Goal: Task Accomplishment & Management: Complete application form

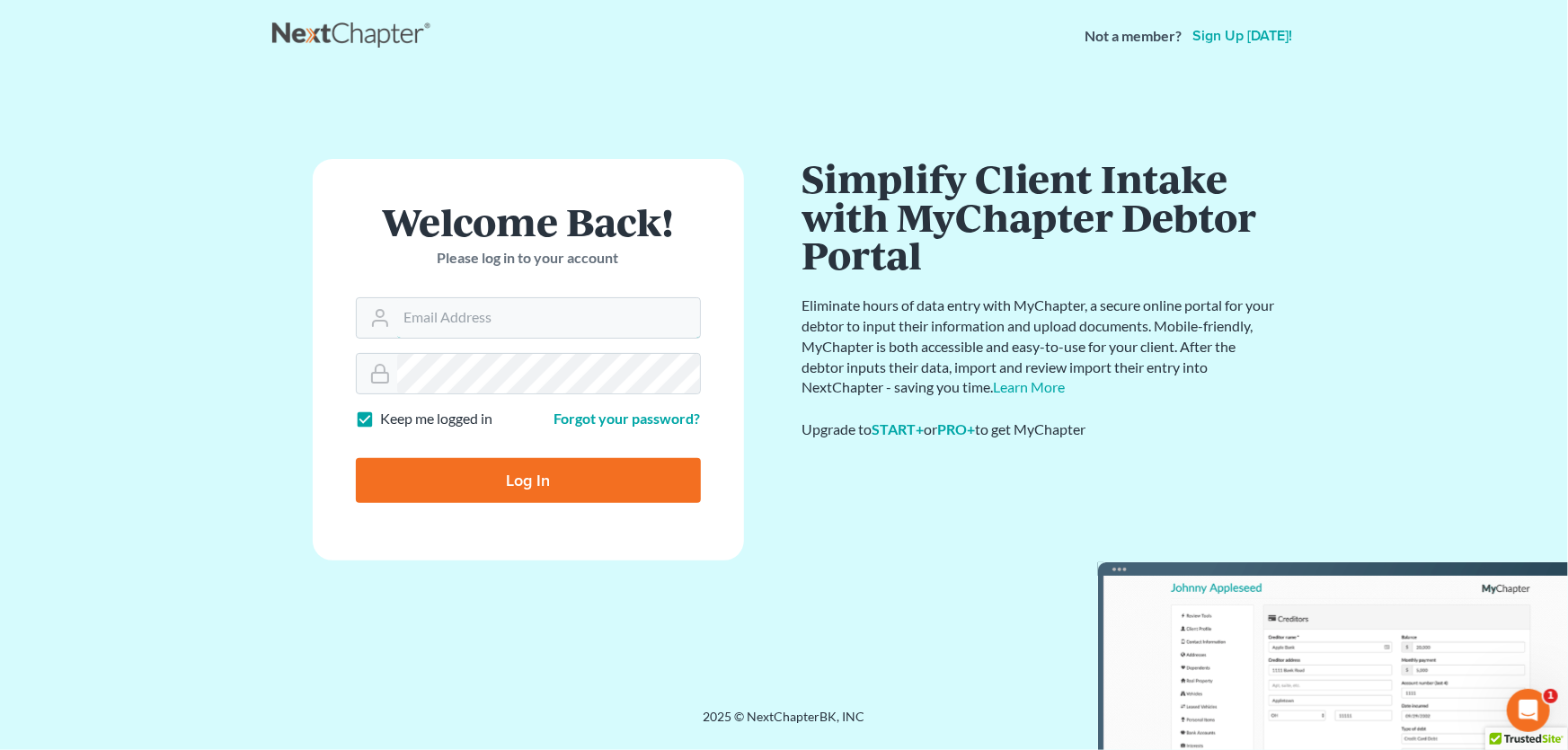
type input "[PERSON_NAME][EMAIL_ADDRESS][DOMAIN_NAME]"
click at [539, 472] on input "Log In" at bounding box center [528, 480] width 345 height 45
type input "Thinking..."
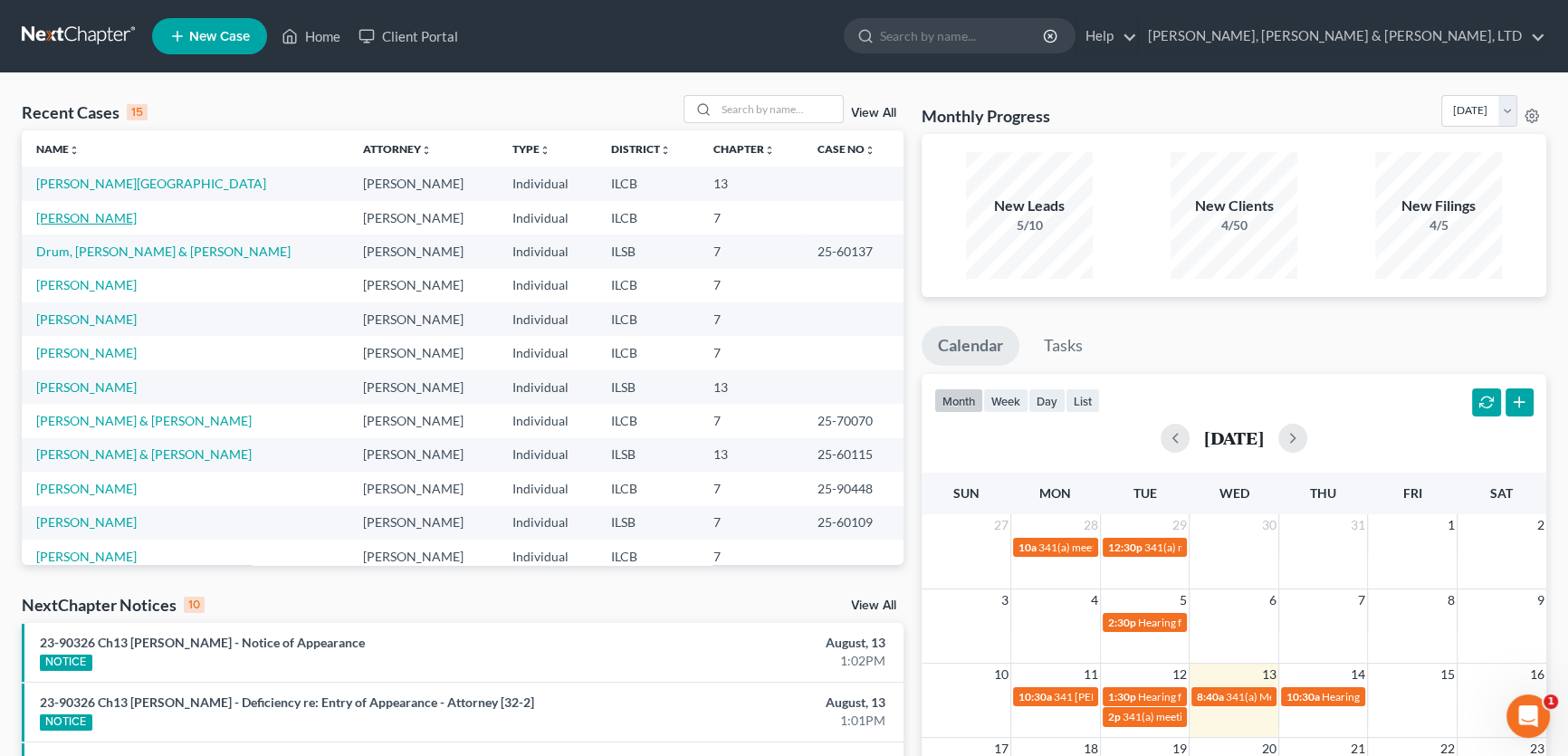
click at [95, 217] on link "[PERSON_NAME]" at bounding box center [86, 218] width 100 height 16
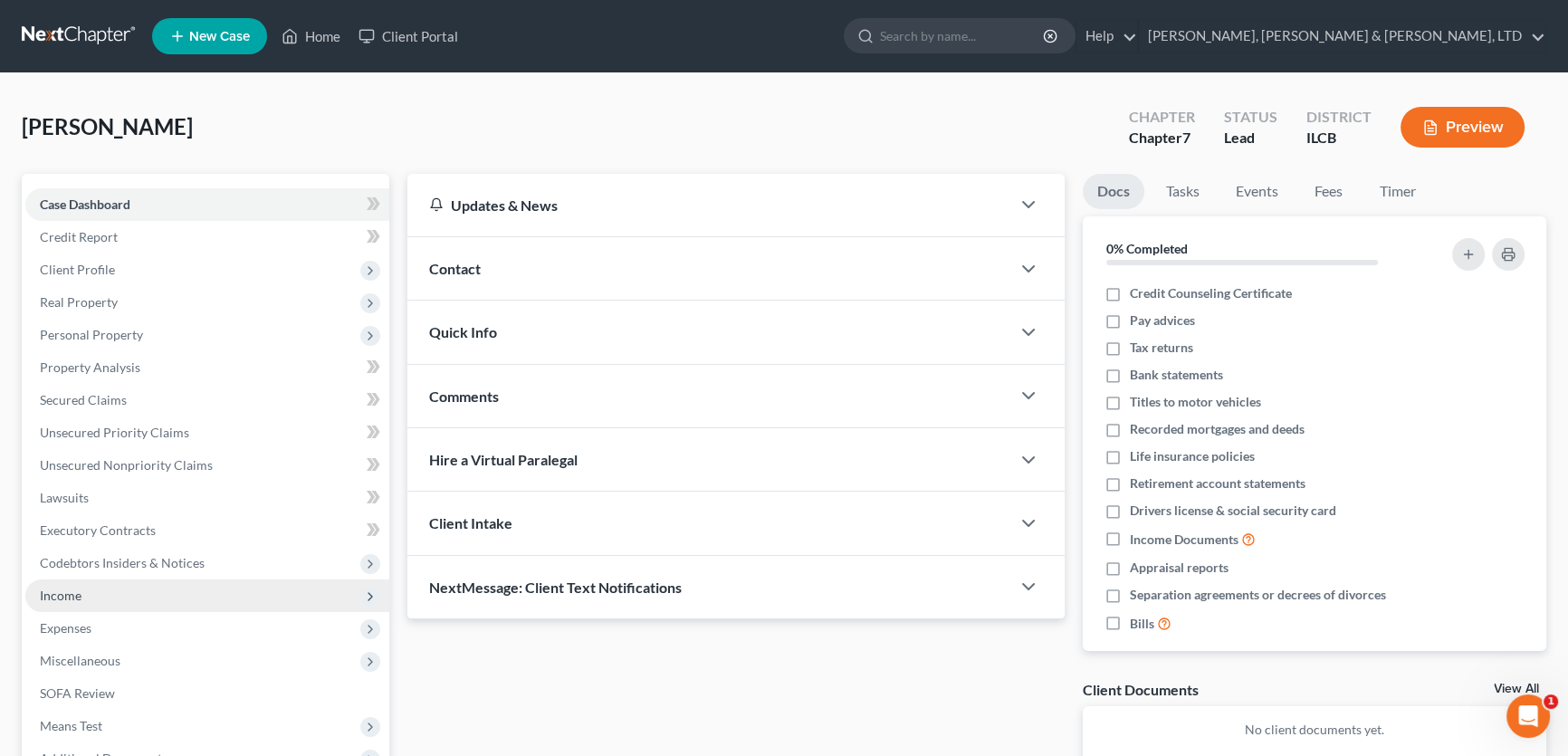
click at [82, 591] on span "Income" at bounding box center [207, 595] width 364 height 32
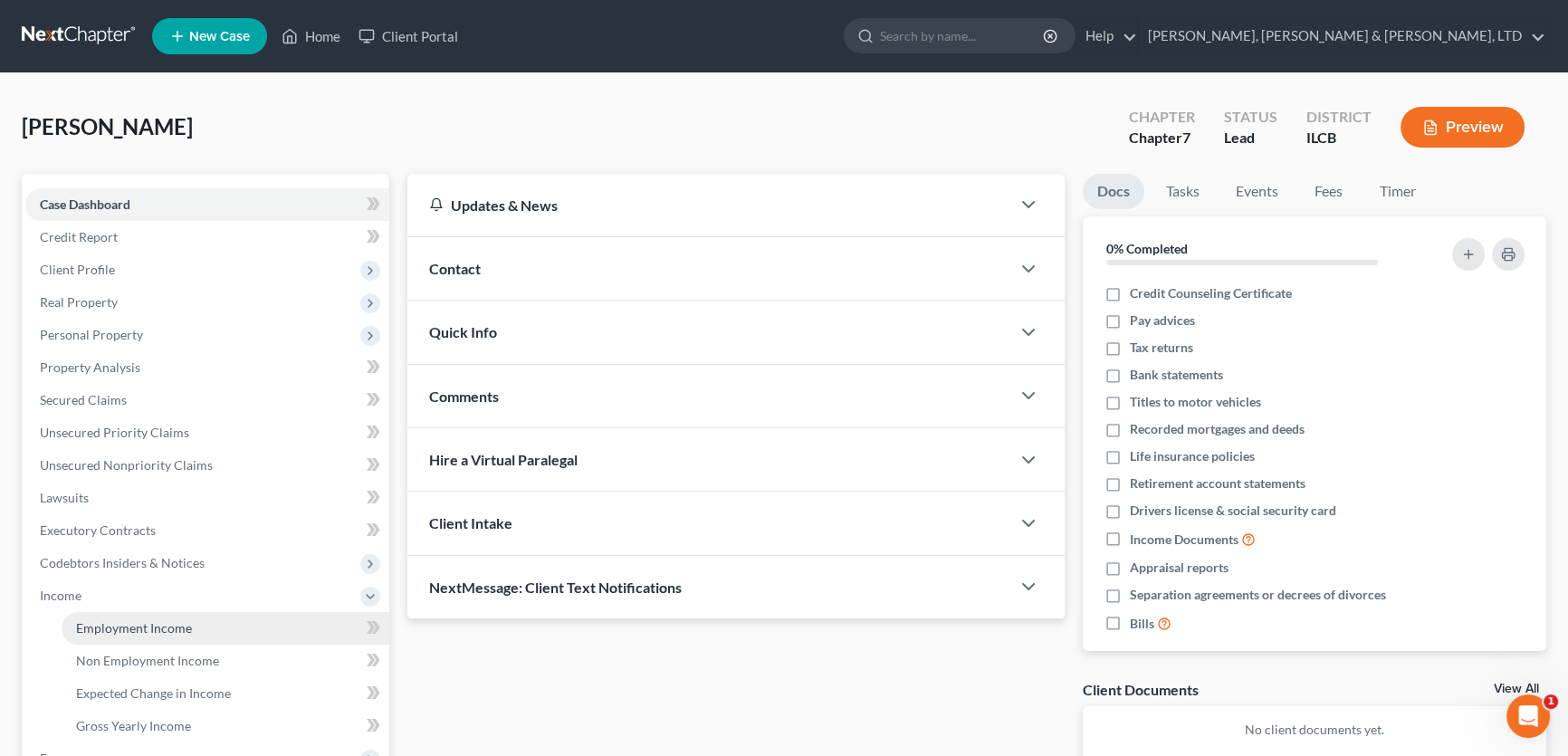
click at [147, 624] on span "Employment Income" at bounding box center [133, 627] width 116 height 16
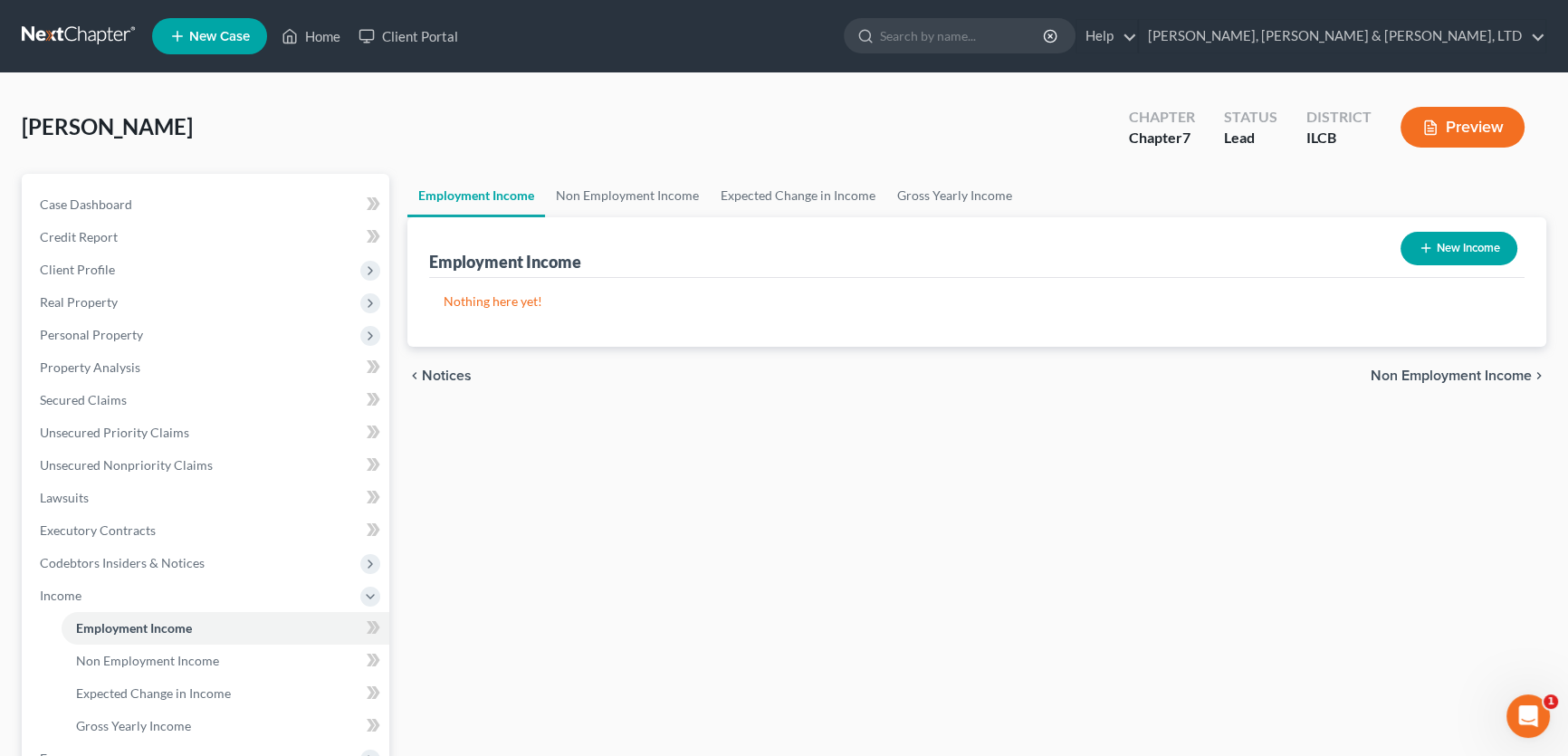
click at [1448, 245] on button "New Income" at bounding box center [1459, 248] width 117 height 33
select select "0"
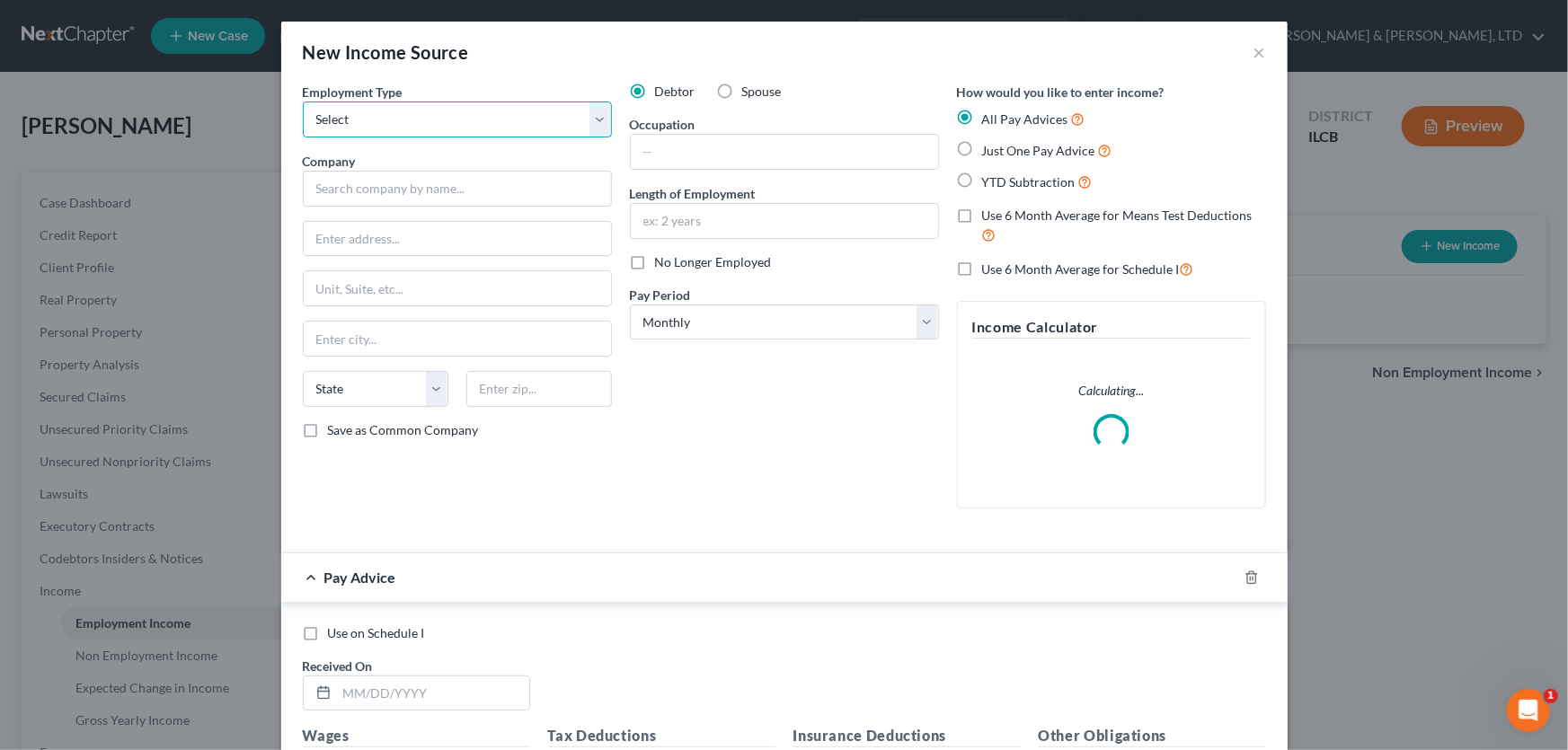
click at [601, 111] on select "Select Full or [DEMOGRAPHIC_DATA] Employment Self Employment" at bounding box center [457, 119] width 309 height 36
select select "0"
click at [303, 101] on select "Select Full or [DEMOGRAPHIC_DATA] Employment Self Employment" at bounding box center [457, 119] width 309 height 36
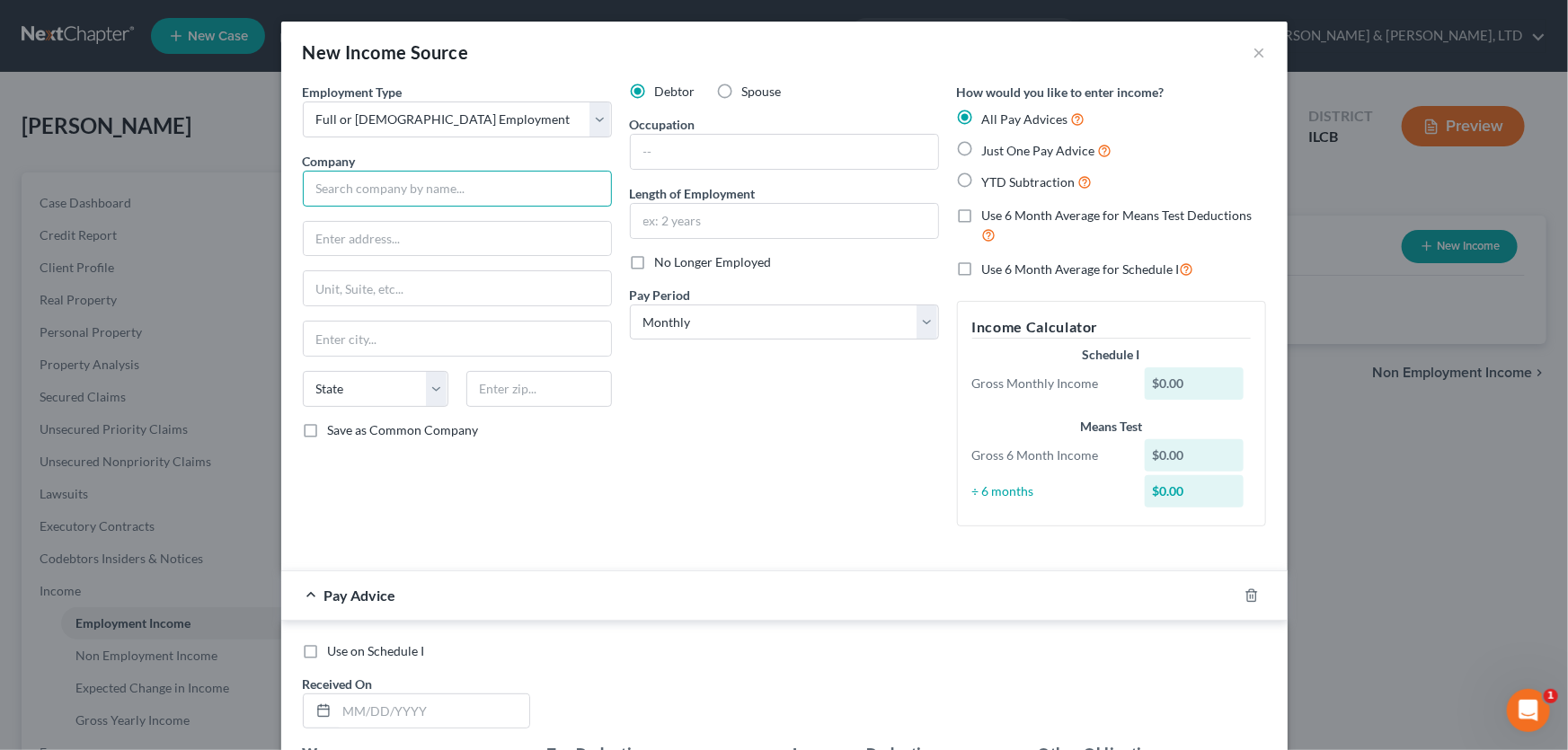
click at [431, 193] on input "text" at bounding box center [457, 188] width 309 height 36
type input "[PERSON_NAME] [GEOGRAPHIC_DATA]"
type input "[STREET_ADDRESS]"
type input "Mattoon"
select select "14"
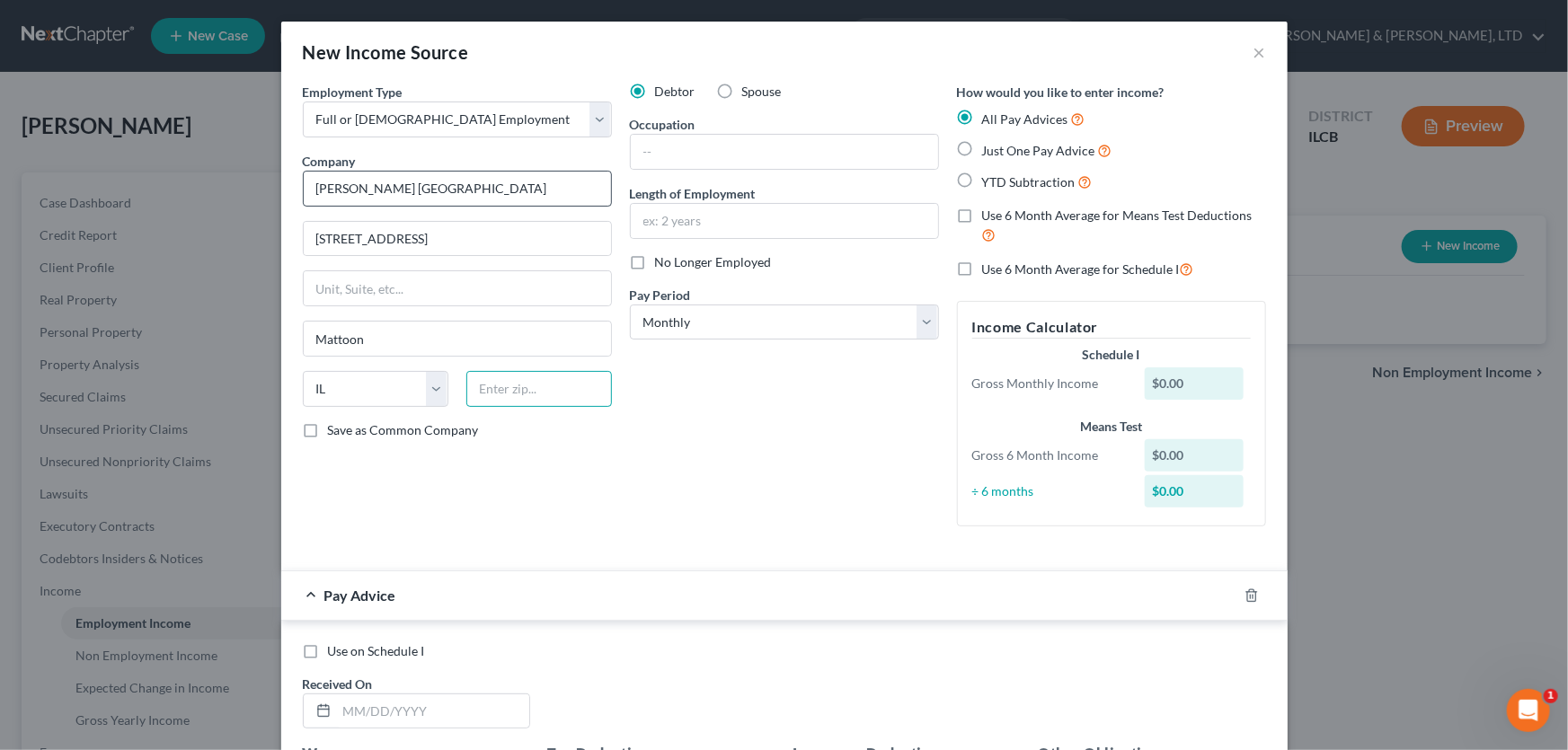
type input "61938"
click at [924, 320] on select "Select Monthly Twice Monthly Every Other Week Weekly" at bounding box center [784, 322] width 309 height 36
select select "2"
click at [630, 304] on select "Select Monthly Twice Monthly Every Other Week Weekly" at bounding box center [784, 322] width 309 height 36
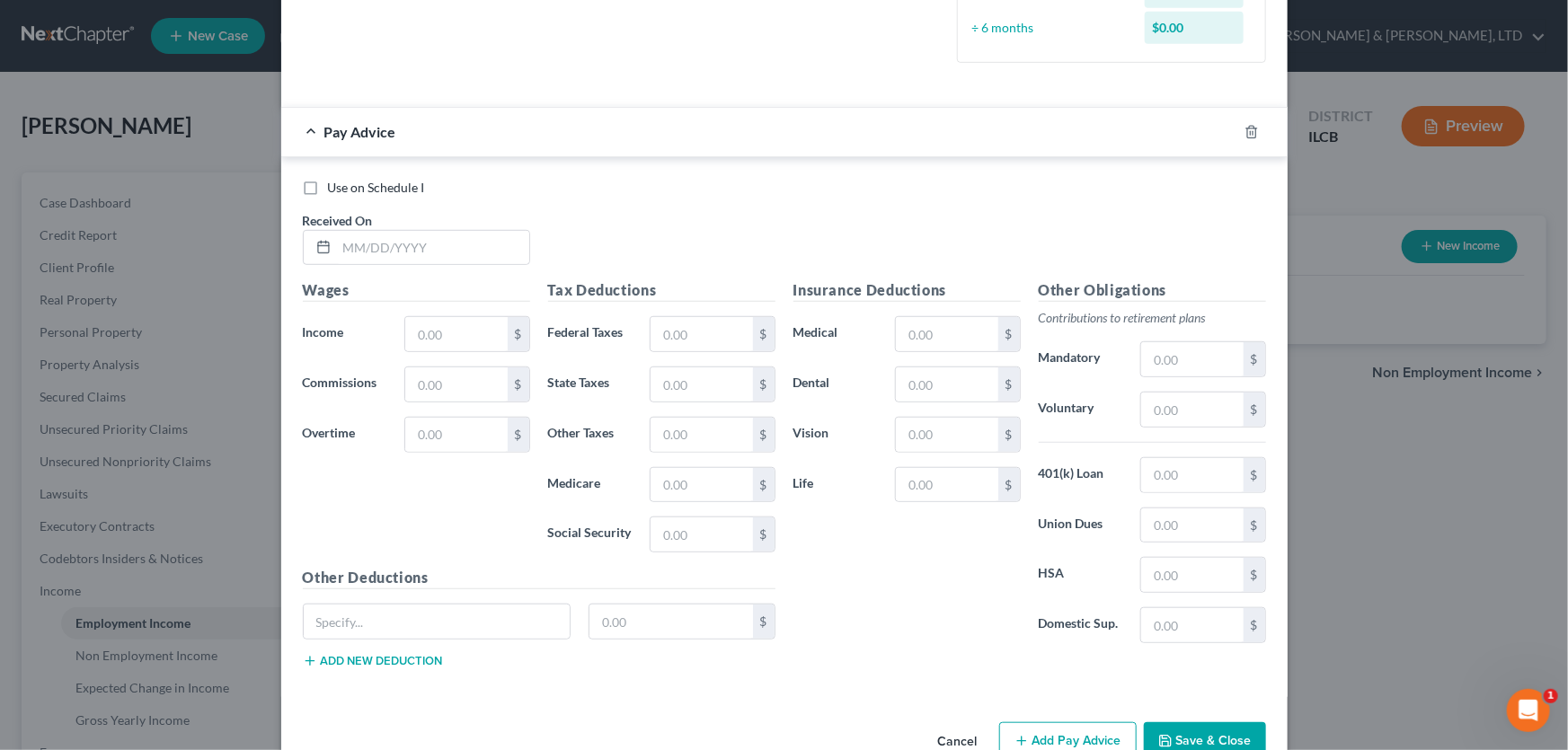
scroll to position [489, 0]
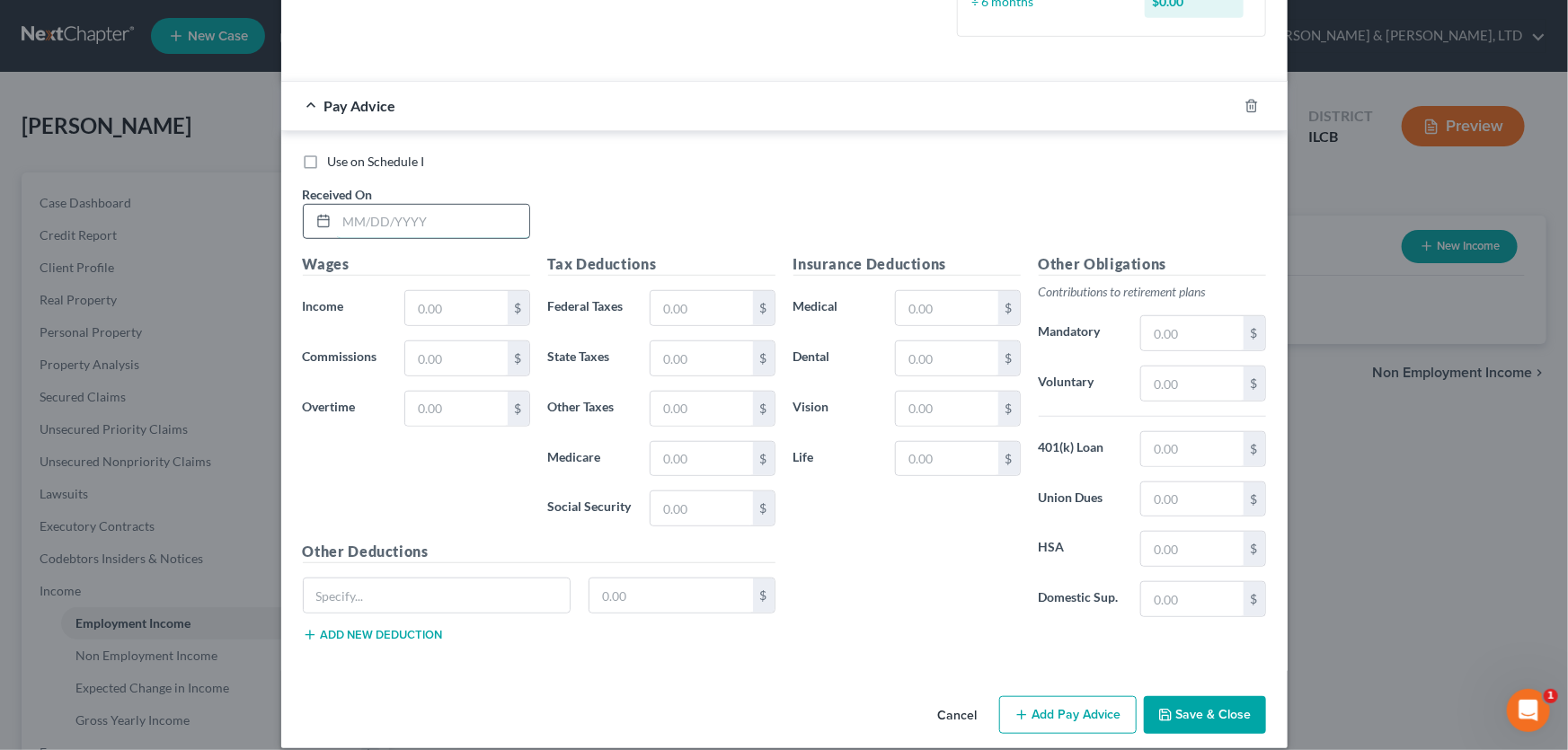
click at [407, 216] on input "text" at bounding box center [432, 222] width 192 height 34
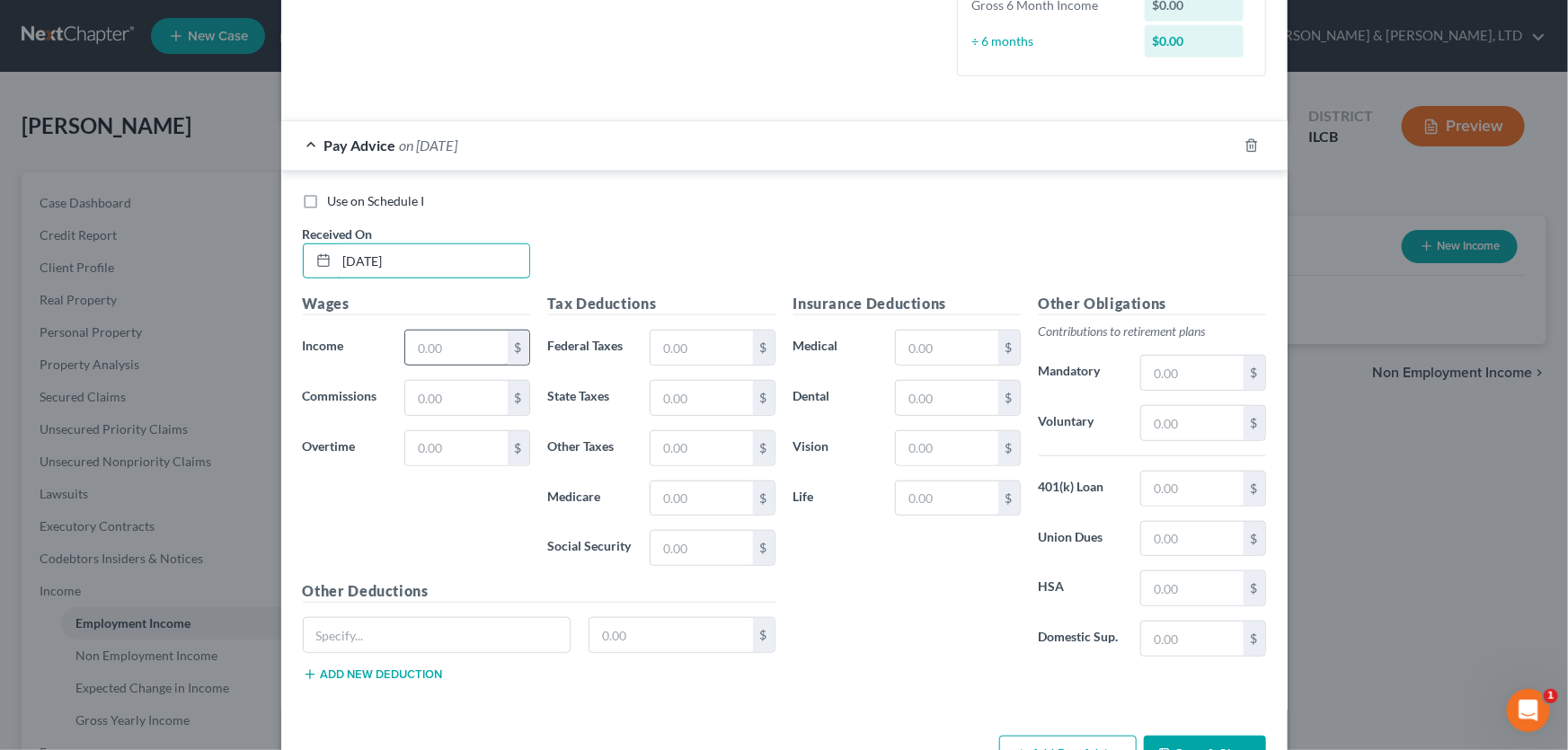
type input "[DATE]"
click at [440, 337] on input "text" at bounding box center [456, 347] width 101 height 34
type input "1,344.26"
click at [1184, 415] on input "text" at bounding box center [1192, 423] width 101 height 34
type input "26.89"
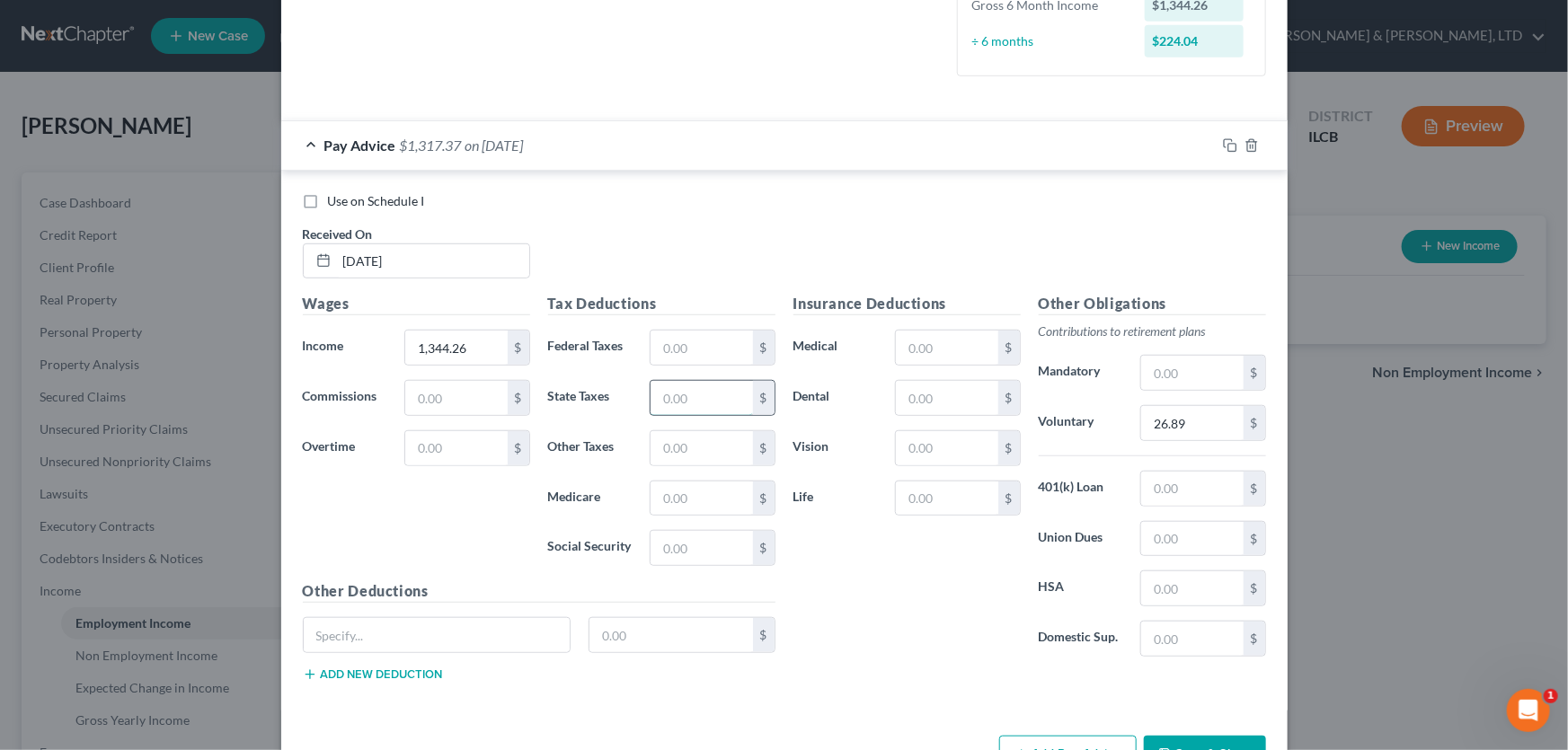
click at [701, 394] on input "text" at bounding box center [701, 397] width 101 height 34
type input "61.11"
type input "19.49"
type input "83.34"
click at [360, 637] on input "text" at bounding box center [437, 634] width 267 height 34
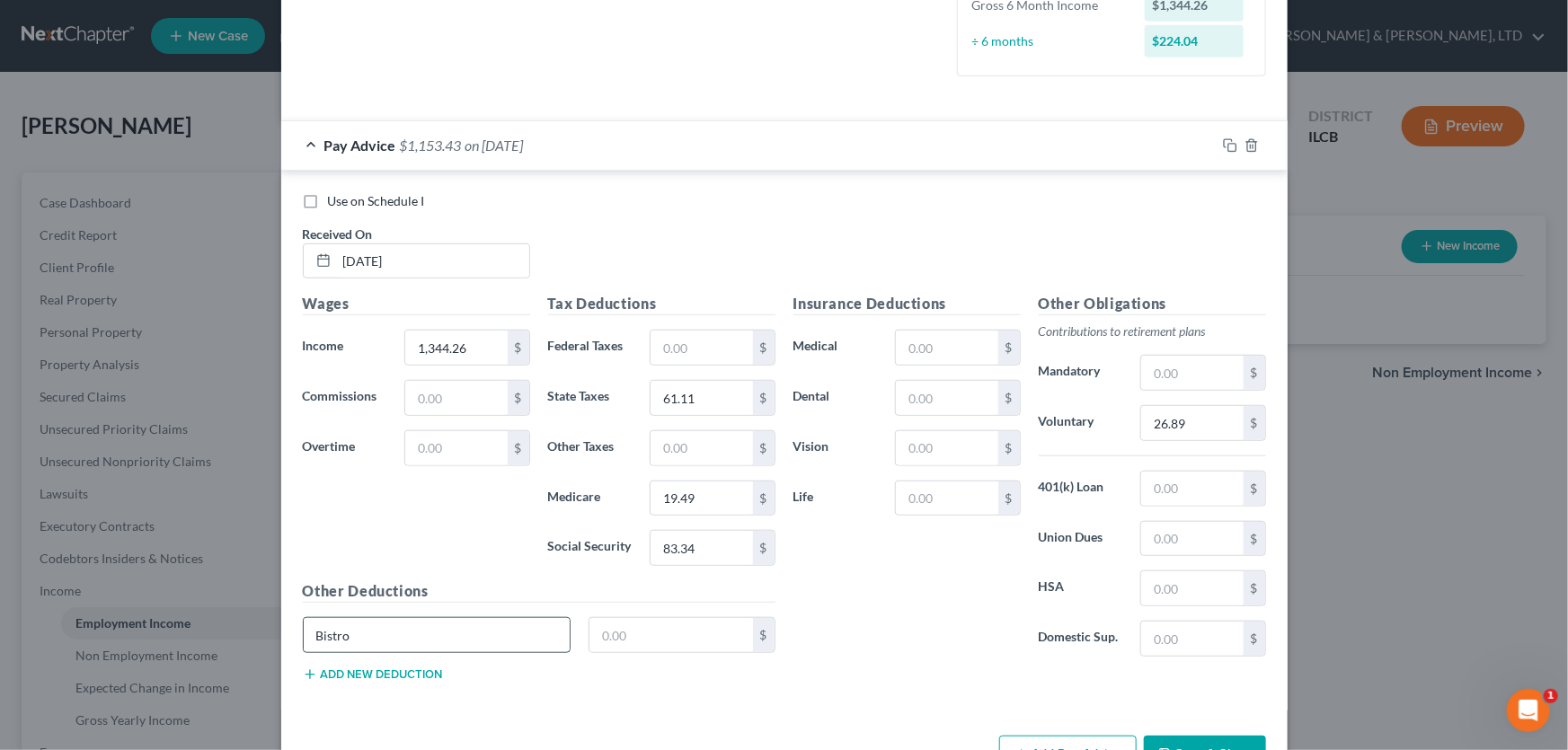
type input "Bistro"
type input "10.95"
click at [356, 674] on button "Add new deduction" at bounding box center [372, 675] width 140 height 15
click at [352, 674] on input "text" at bounding box center [437, 685] width 267 height 34
type input "Gift Shop"
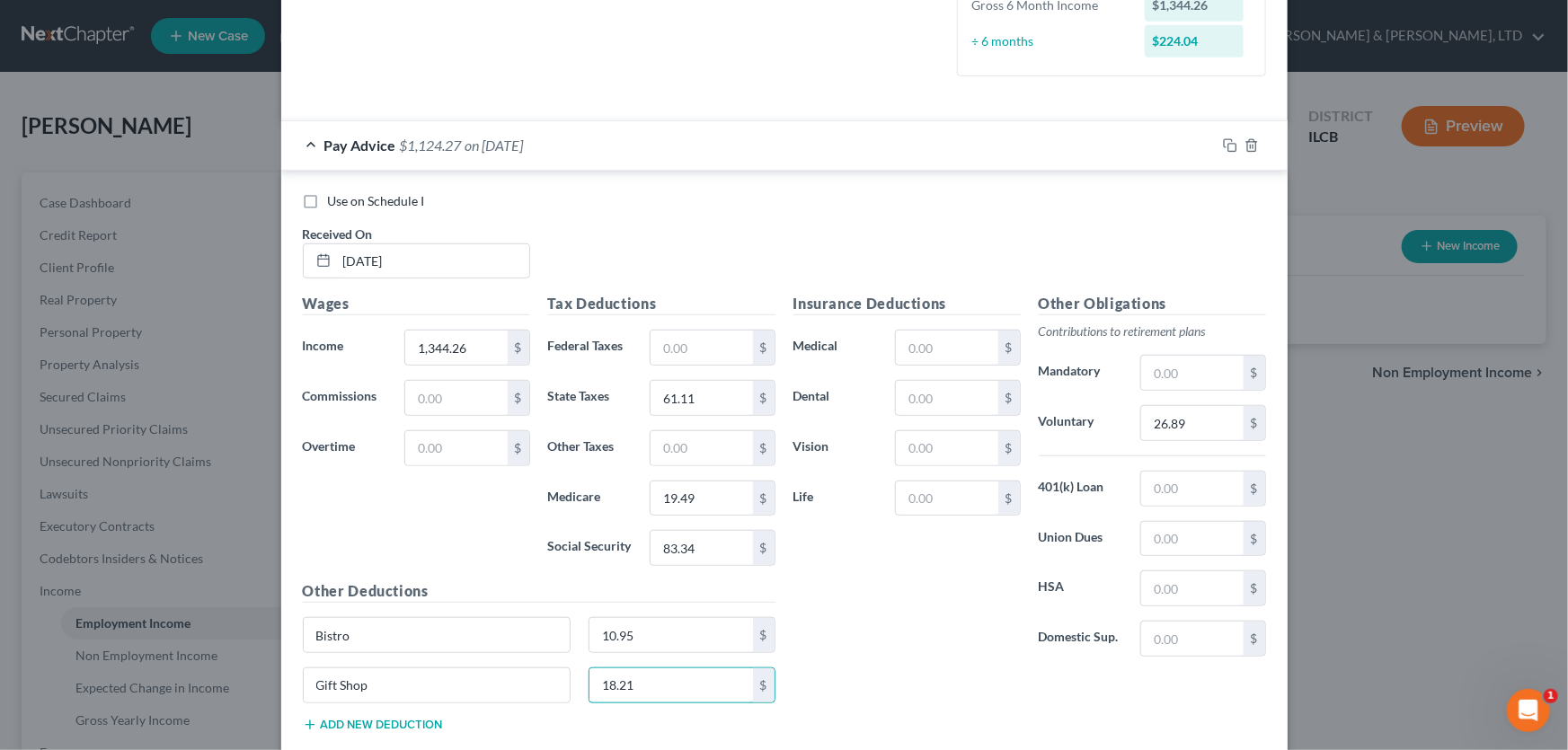
type input "18.21"
click at [360, 721] on button "Add new deduction" at bounding box center [372, 725] width 140 height 15
click at [352, 722] on input "text" at bounding box center [437, 735] width 267 height 34
type input "SBLFoundation"
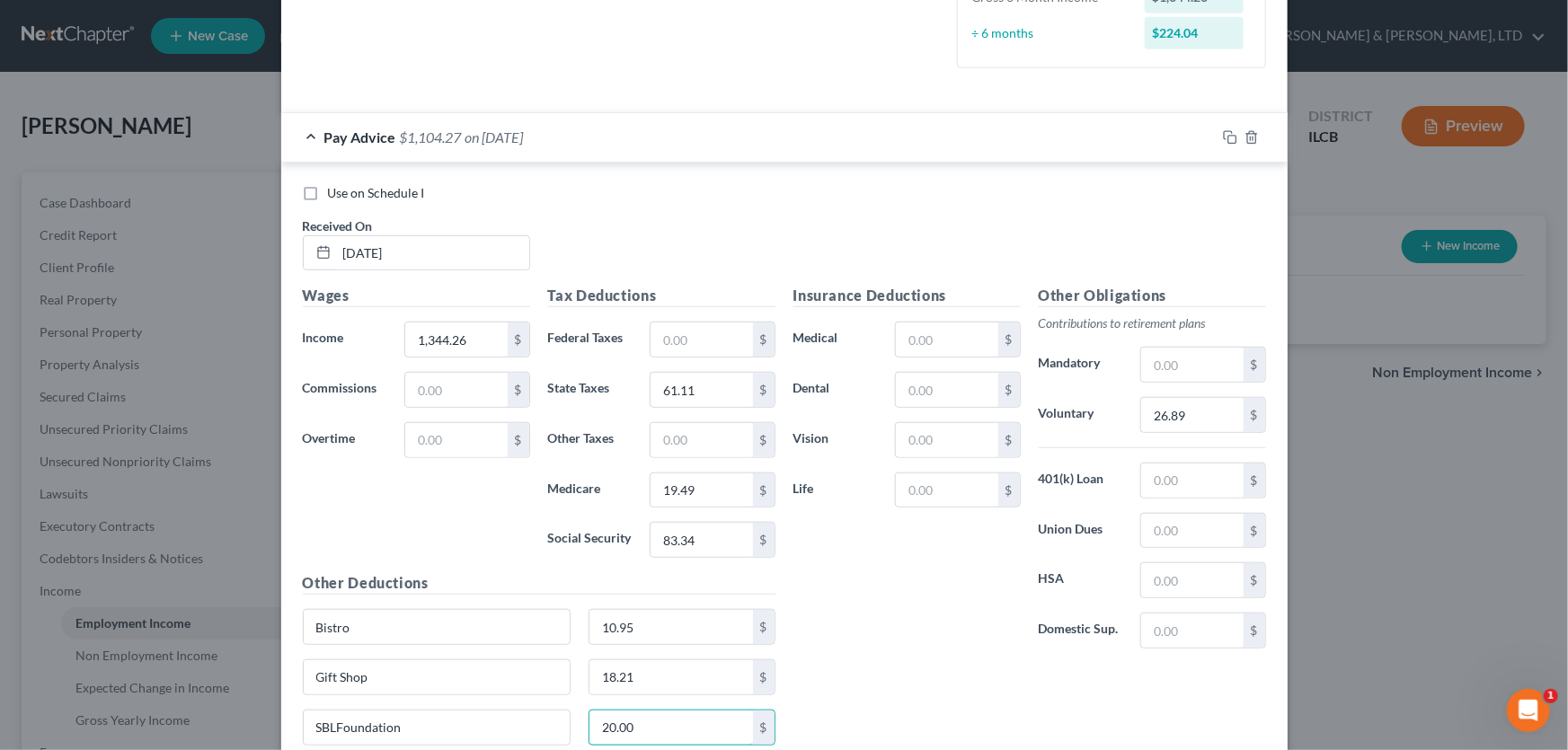
scroll to position [483, 0]
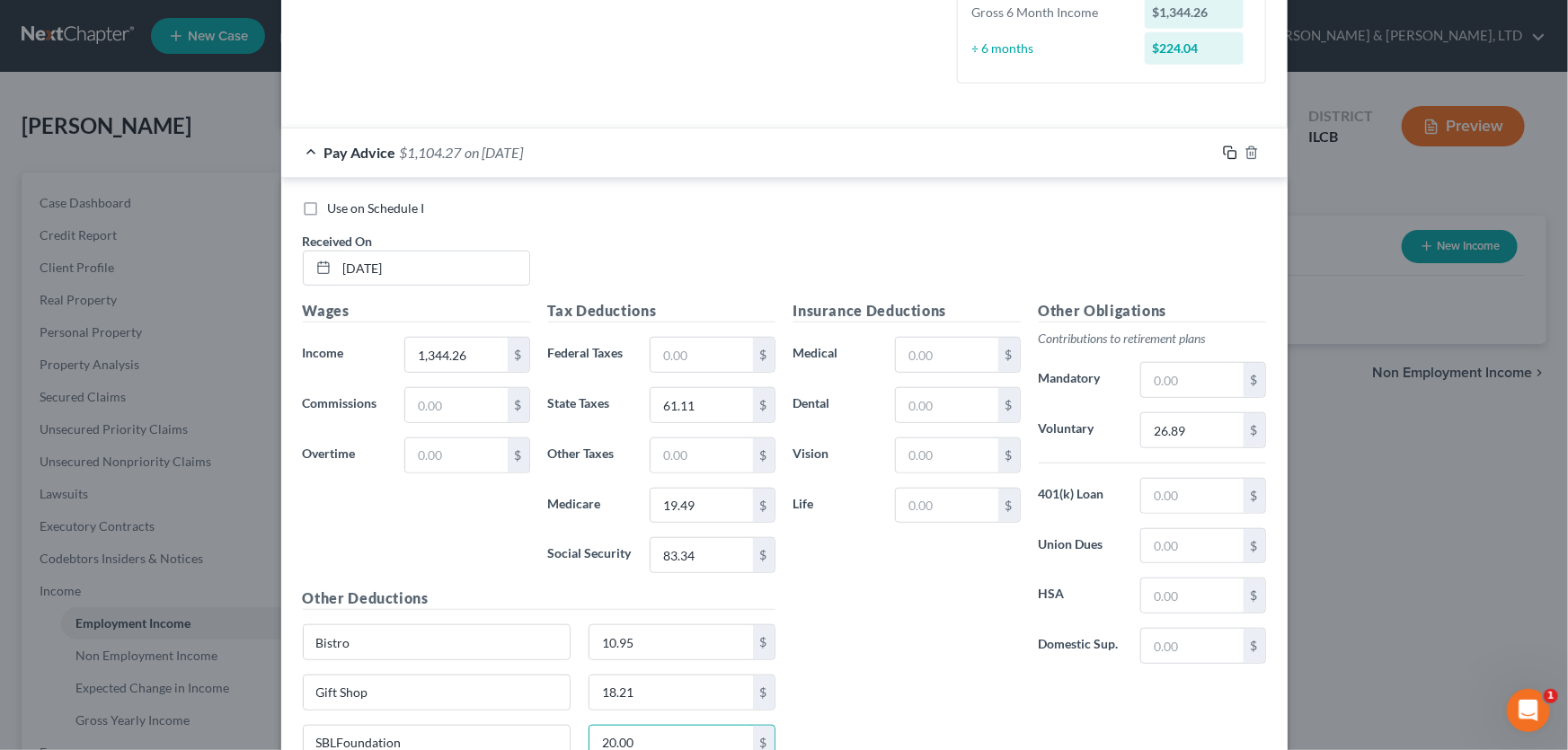
type input "20.00"
click at [1228, 151] on rect "button" at bounding box center [1231, 154] width 8 height 8
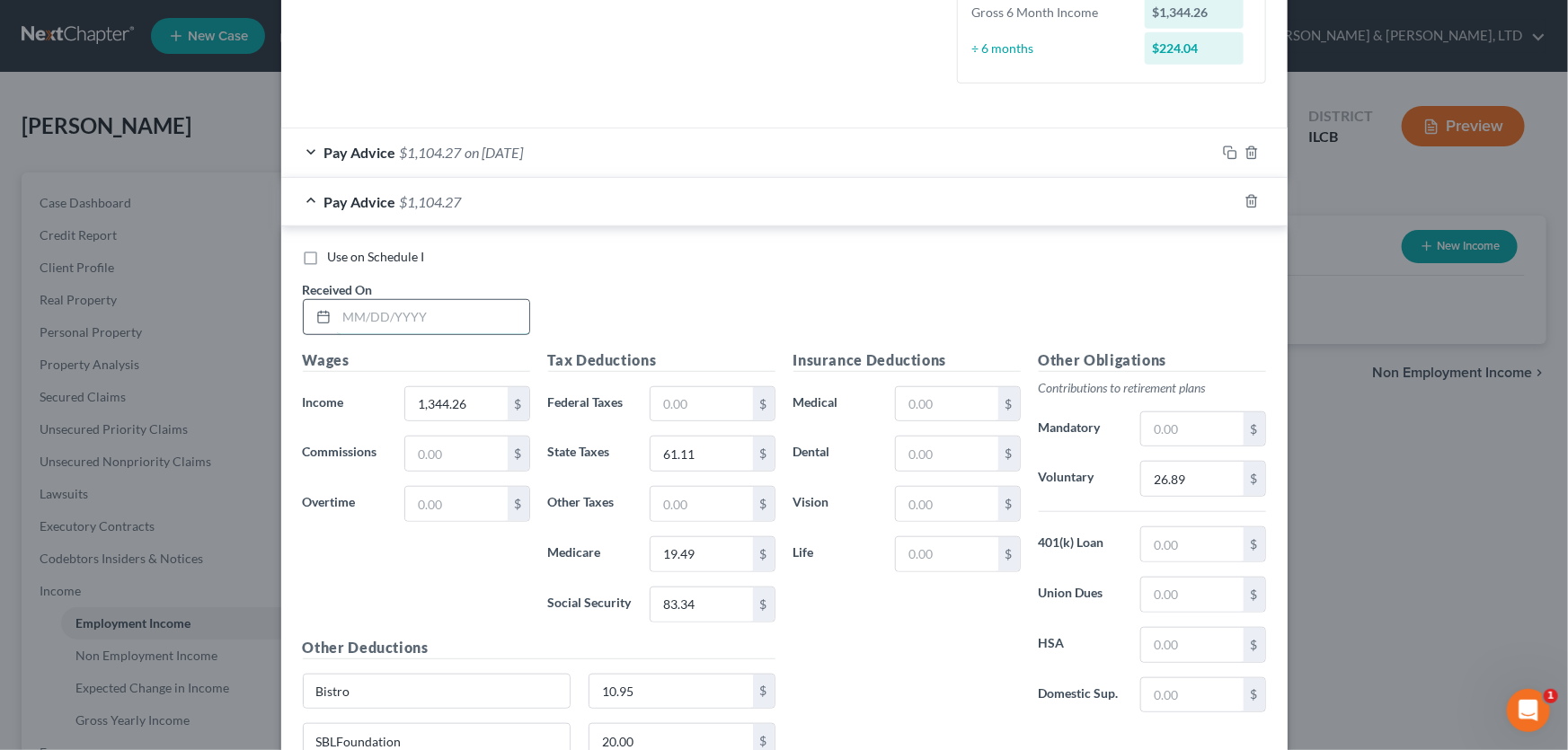
click at [428, 315] on input "text" at bounding box center [432, 316] width 192 height 34
type input "[DATE]"
click at [474, 401] on input "1,344.26" at bounding box center [456, 403] width 101 height 34
type input "1,567.05"
click at [696, 448] on input "61.11" at bounding box center [701, 453] width 101 height 34
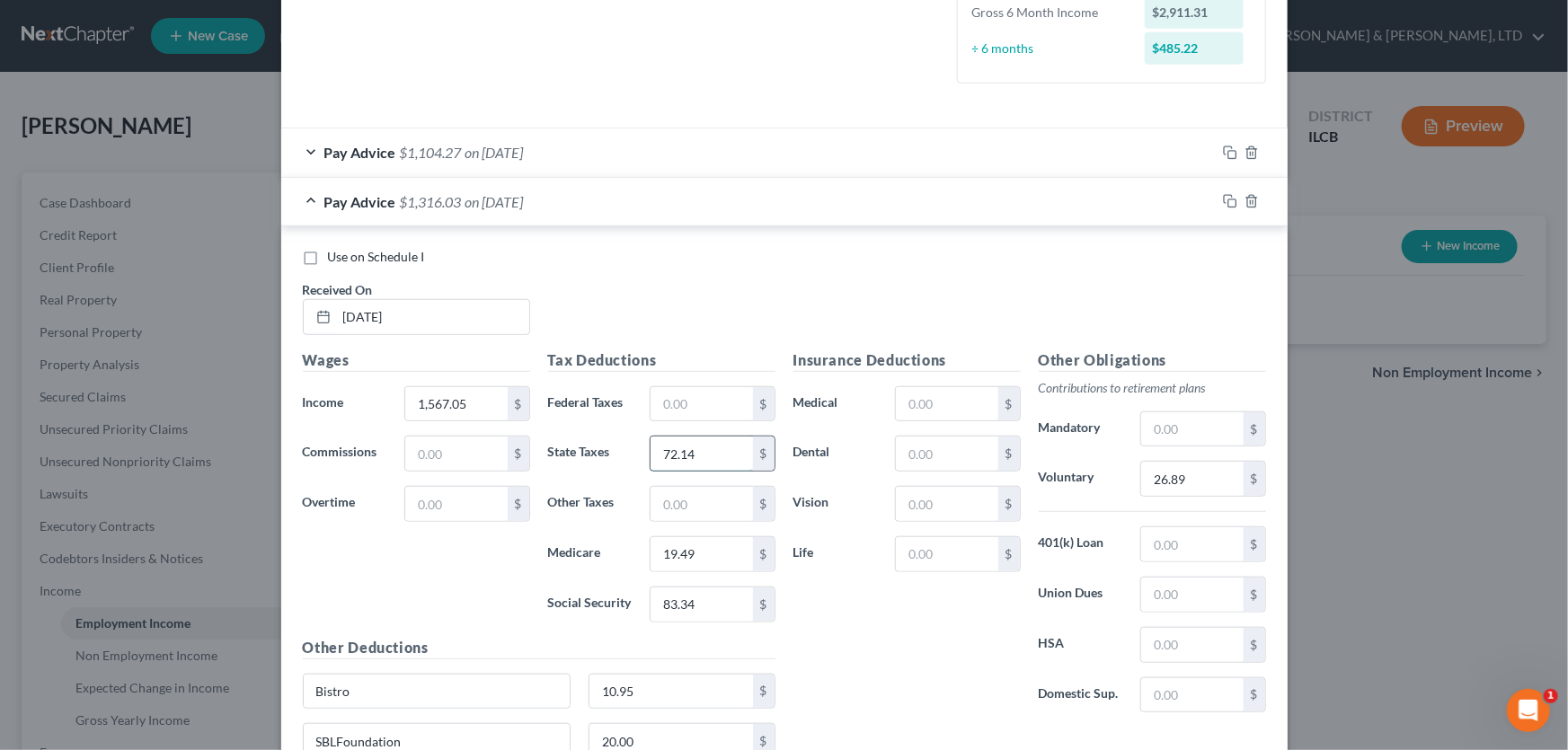
type input "72.14"
type input "2.72"
type input "97.16"
click at [1185, 476] on input "26.89" at bounding box center [1192, 478] width 101 height 34
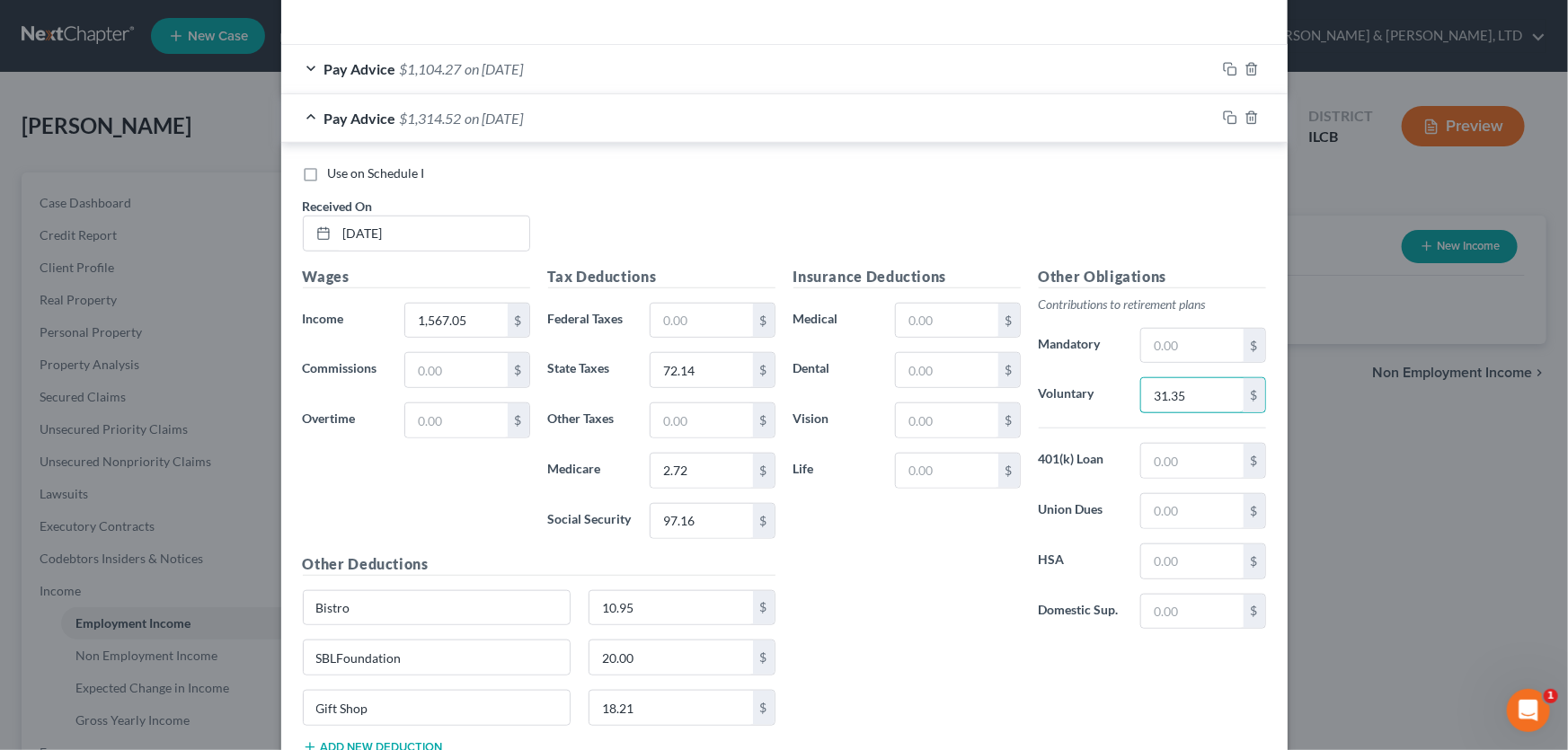
scroll to position [694, 0]
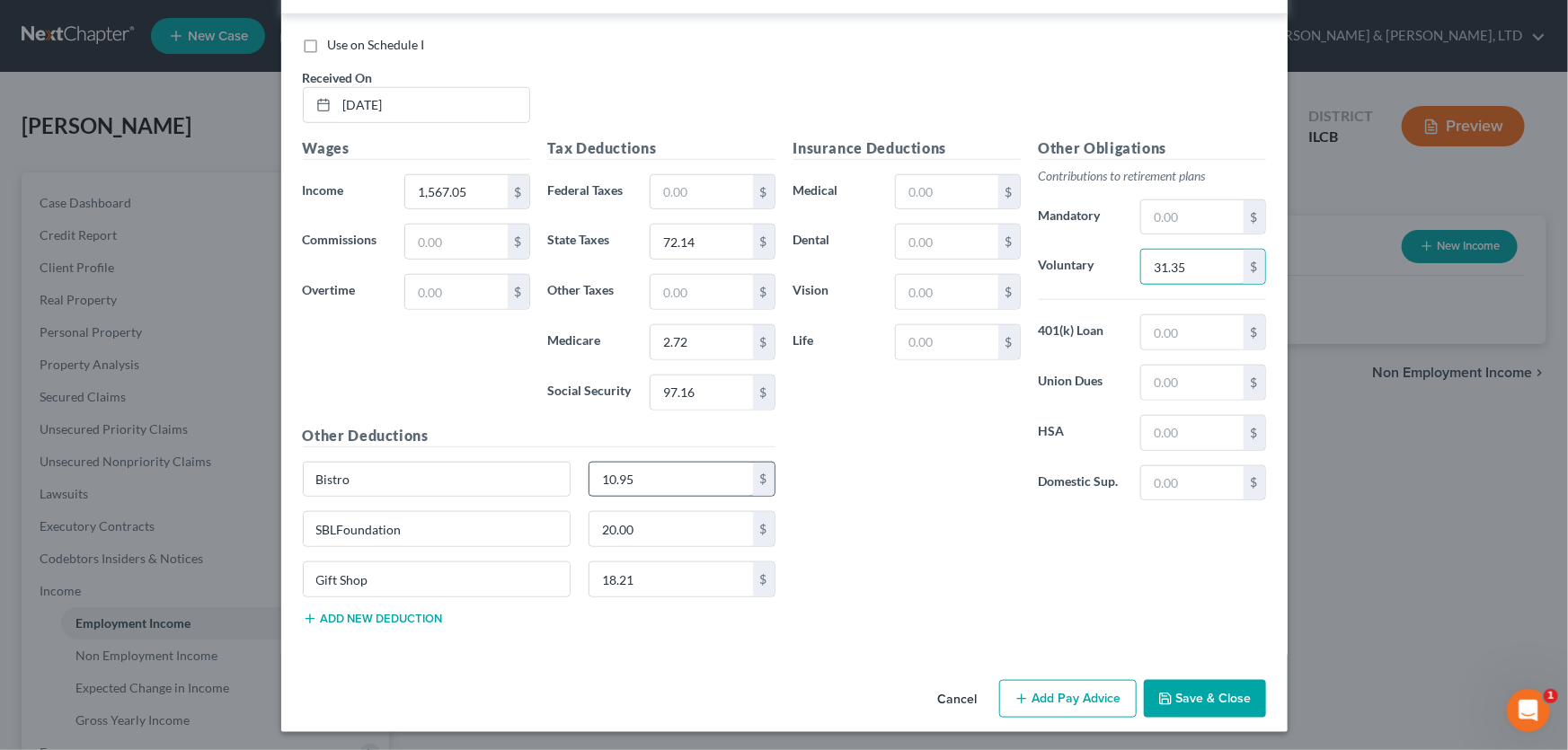
type input "31.35"
click at [694, 464] on input "10.95" at bounding box center [671, 479] width 164 height 34
type input "10.37"
click at [656, 522] on input "20.00" at bounding box center [671, 528] width 164 height 34
click at [684, 571] on input "18.21" at bounding box center [671, 579] width 164 height 34
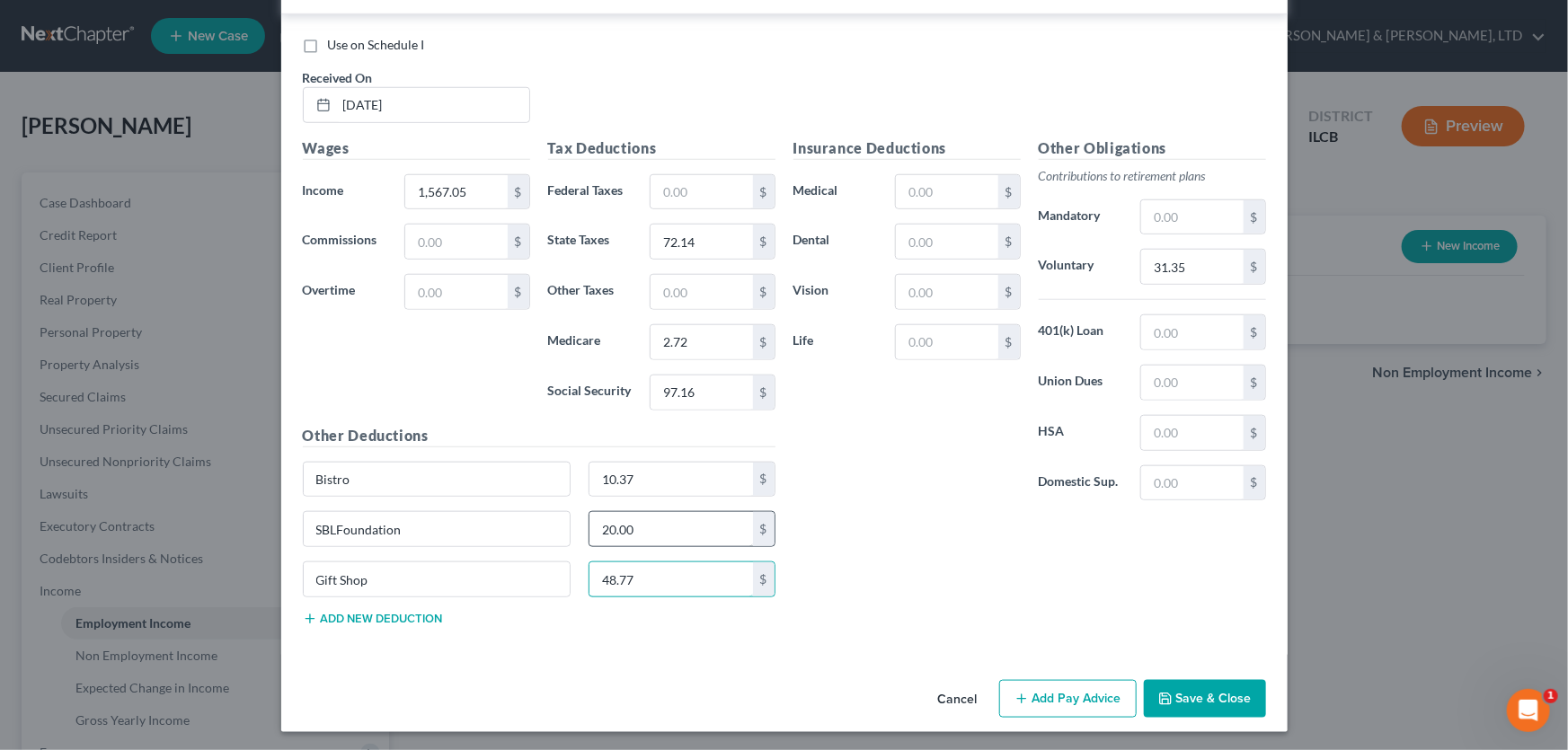
type input "48.77"
click at [670, 529] on input "20.00" at bounding box center [671, 528] width 164 height 34
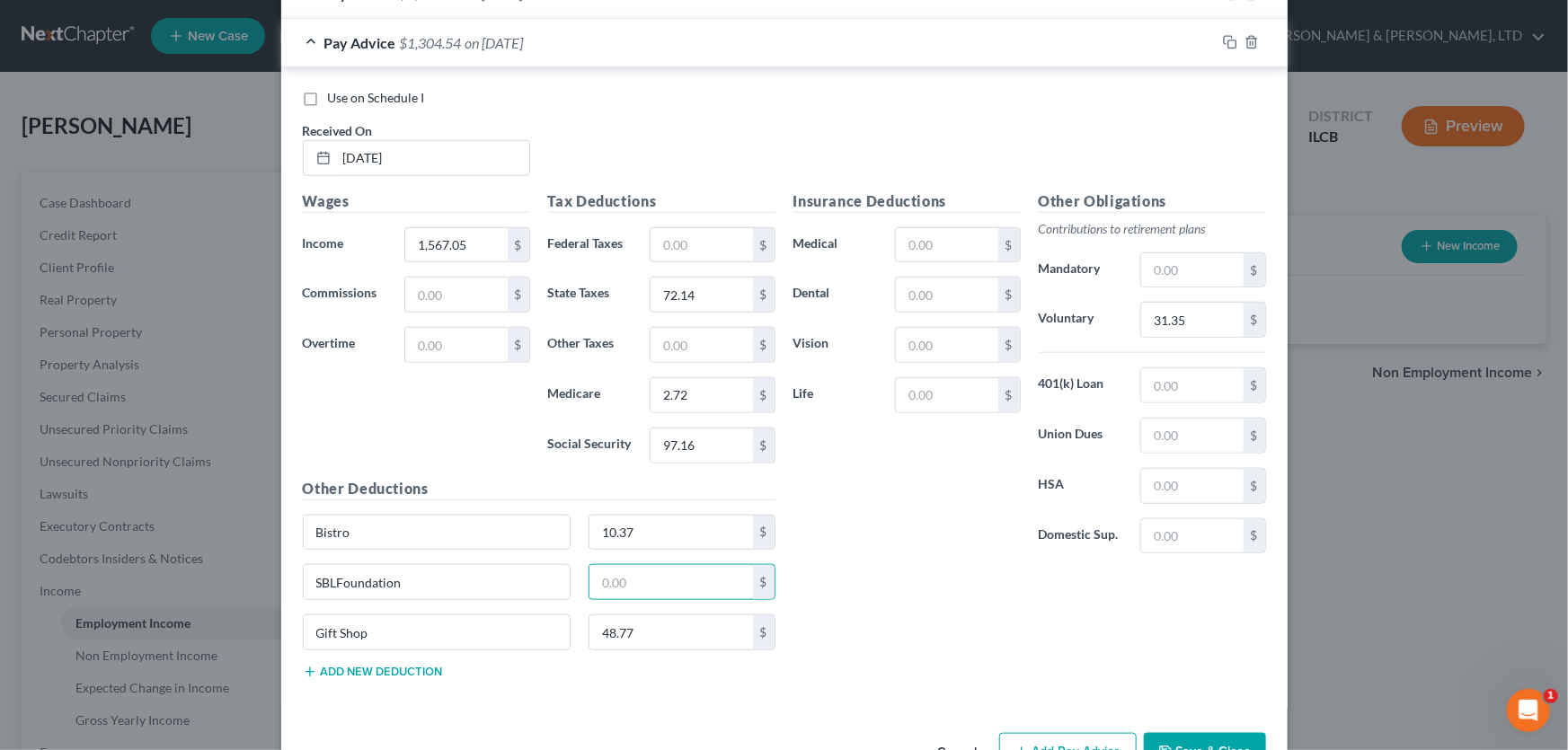
scroll to position [612, 0]
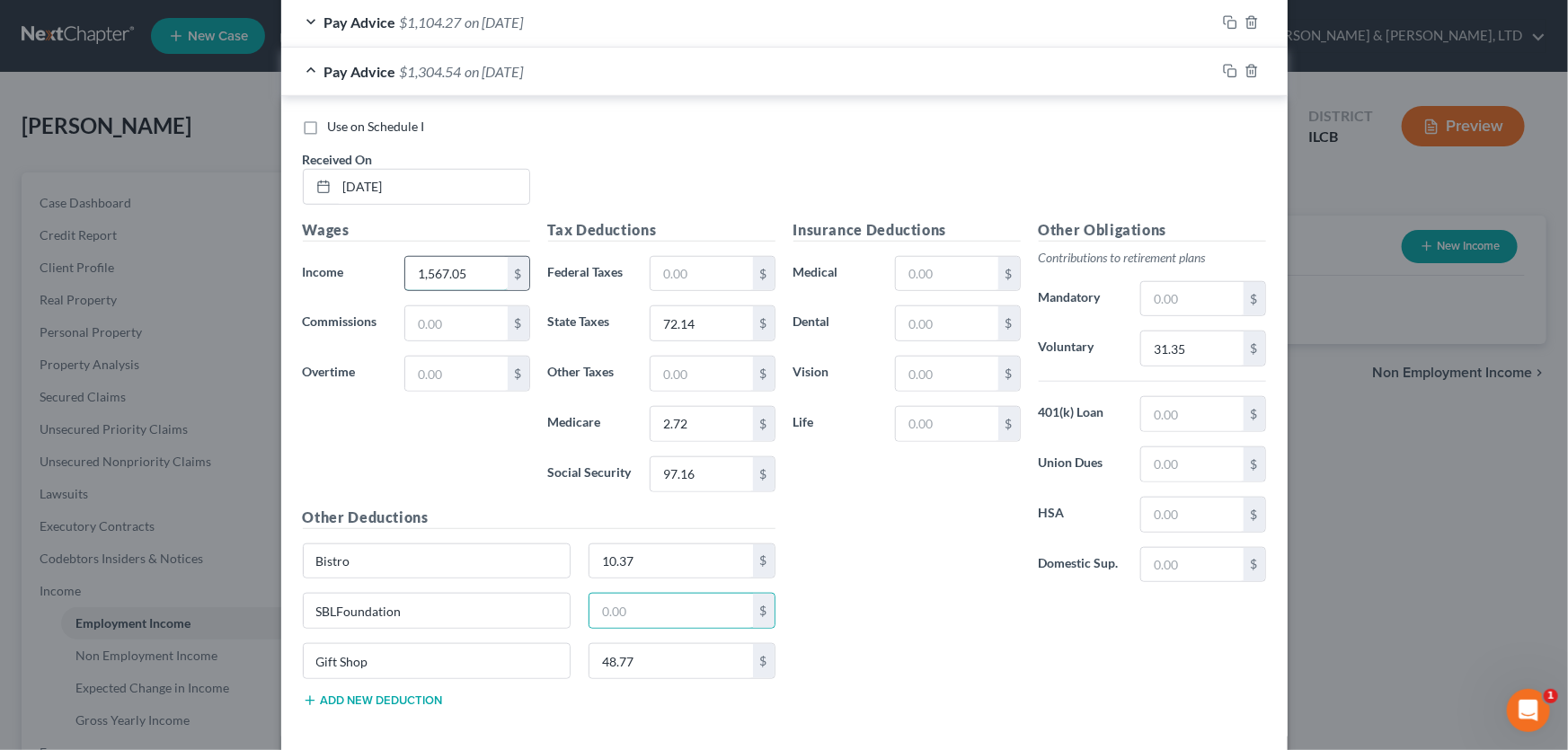
click at [473, 269] on input "1,567.05" at bounding box center [456, 273] width 101 height 34
type input "1,510.40"
click at [447, 365] on input "text" at bounding box center [456, 373] width 101 height 34
type input "56.65"
click at [674, 426] on input "2.72" at bounding box center [701, 424] width 101 height 34
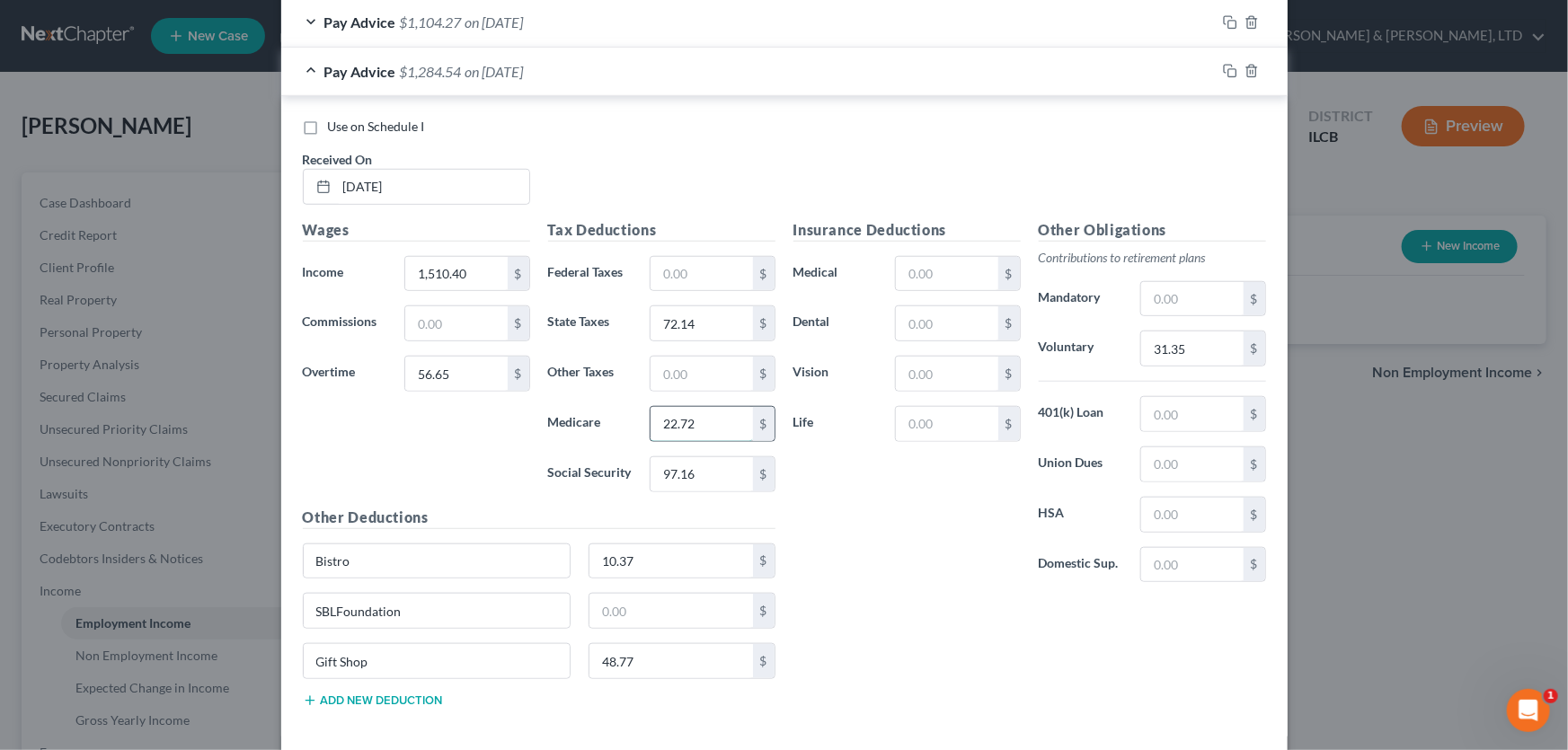
type input "22.72"
click at [603, 558] on input "10.37" at bounding box center [671, 561] width 164 height 34
type input "15.37"
click at [1223, 72] on icon "button" at bounding box center [1230, 71] width 15 height 15
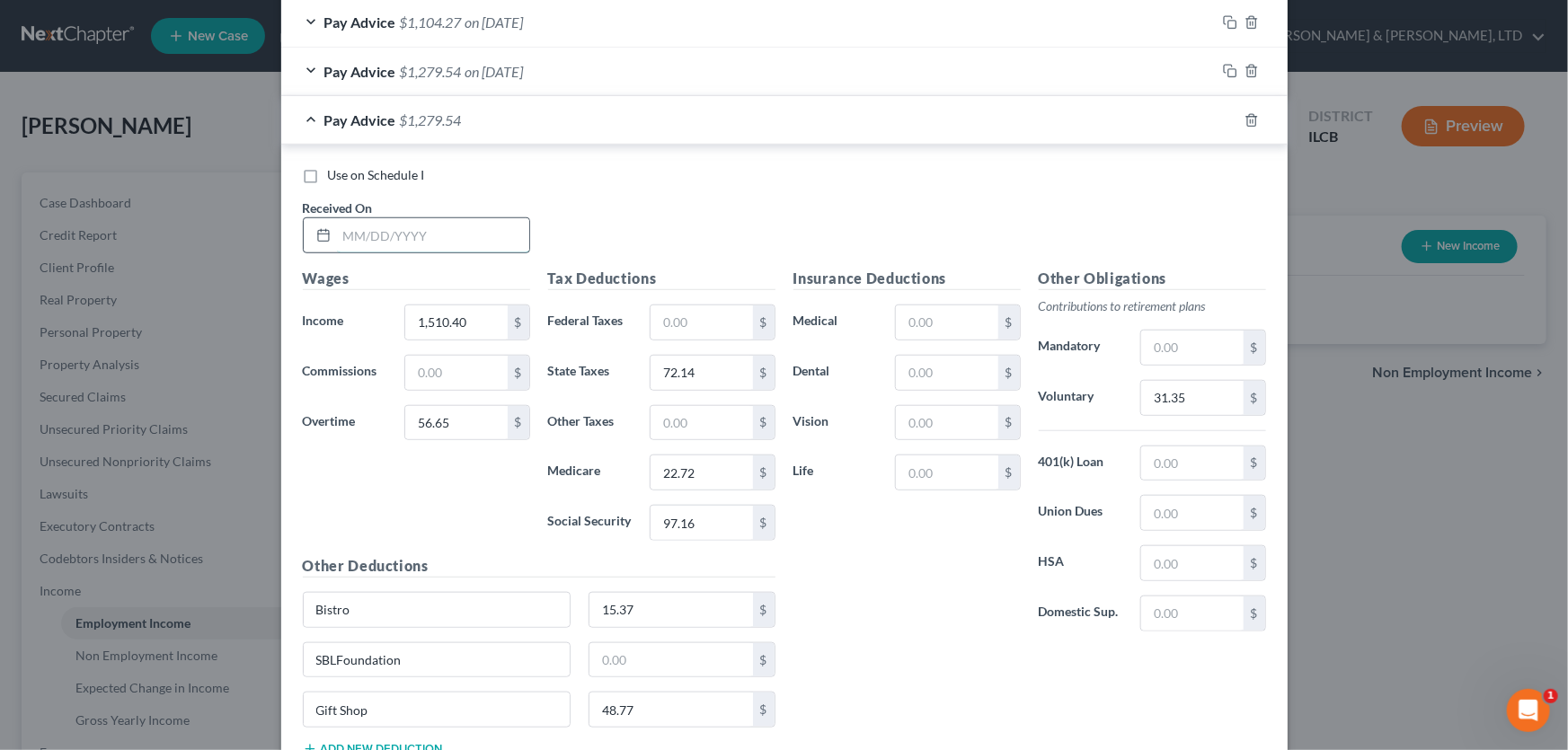
click at [430, 236] on input "text" at bounding box center [432, 234] width 192 height 34
type input "[DATE]"
click at [484, 331] on input "1,510.40" at bounding box center [456, 322] width 101 height 34
type input "1,587.90"
click at [474, 417] on input "56.65" at bounding box center [456, 423] width 101 height 34
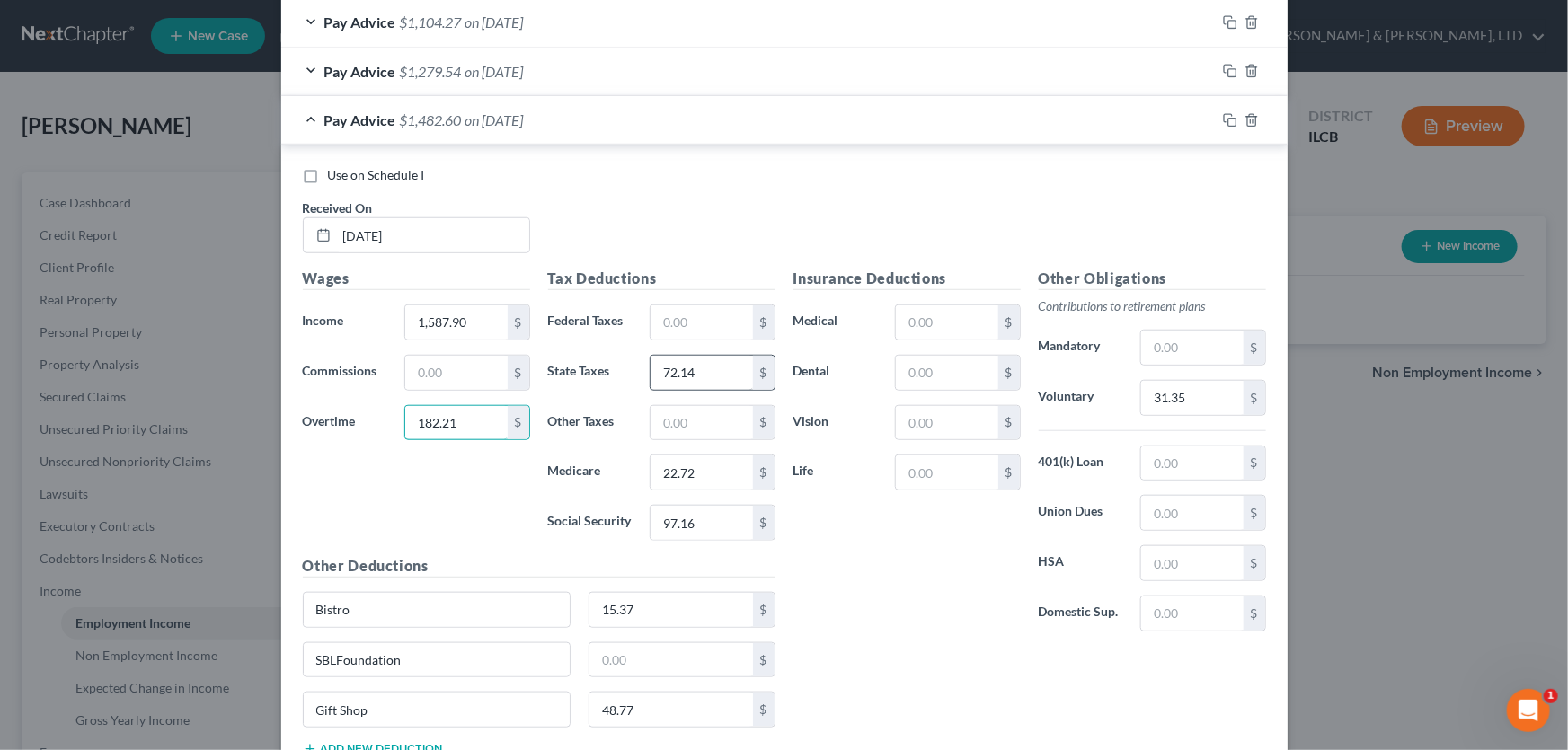
type input "182.21"
click at [705, 365] on input "72.14" at bounding box center [701, 372] width 101 height 34
click at [687, 317] on input "text" at bounding box center [701, 322] width 101 height 34
type input "19.17"
type input "82.44"
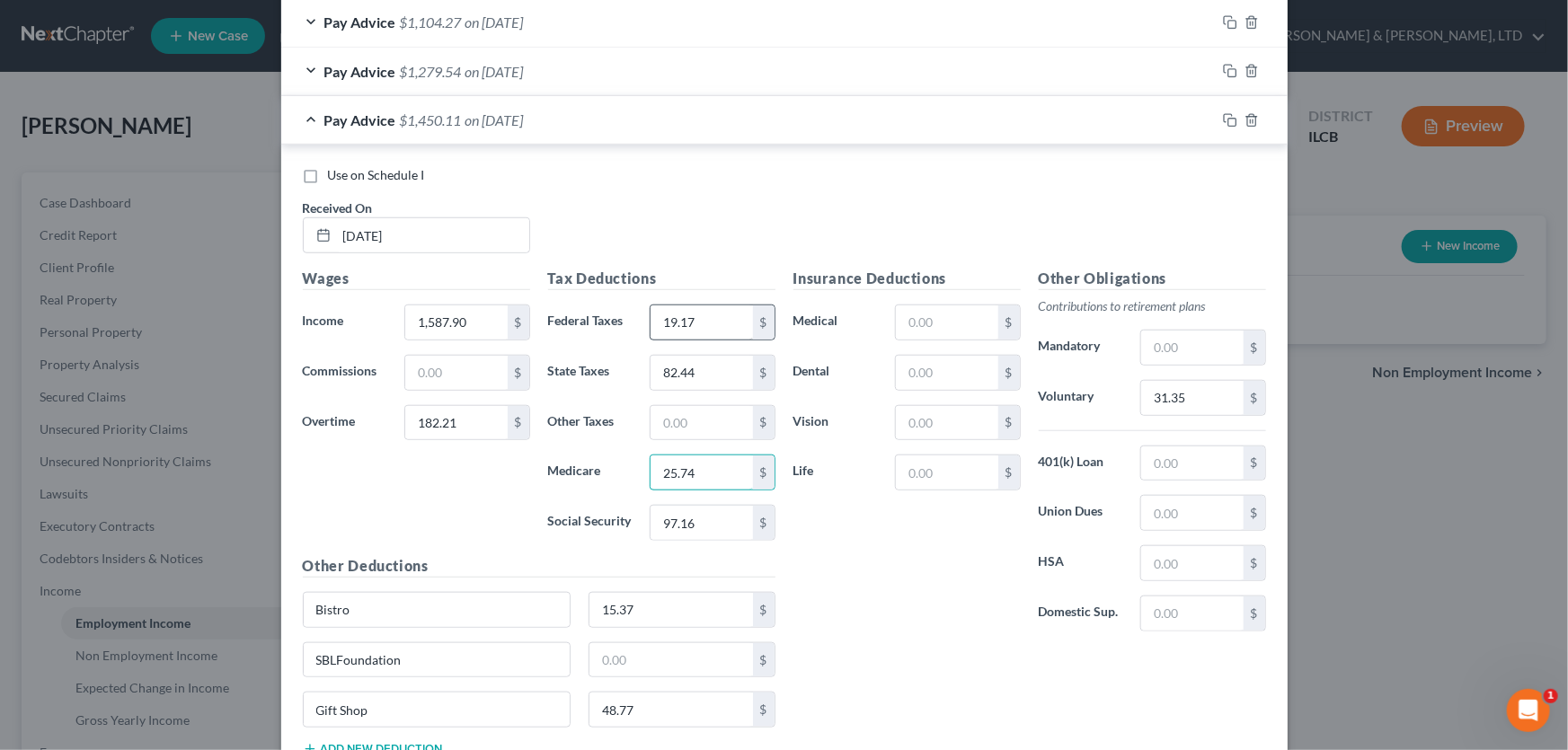
type input "25.74"
type input "110.06"
click at [1185, 387] on input "31.35" at bounding box center [1192, 397] width 101 height 34
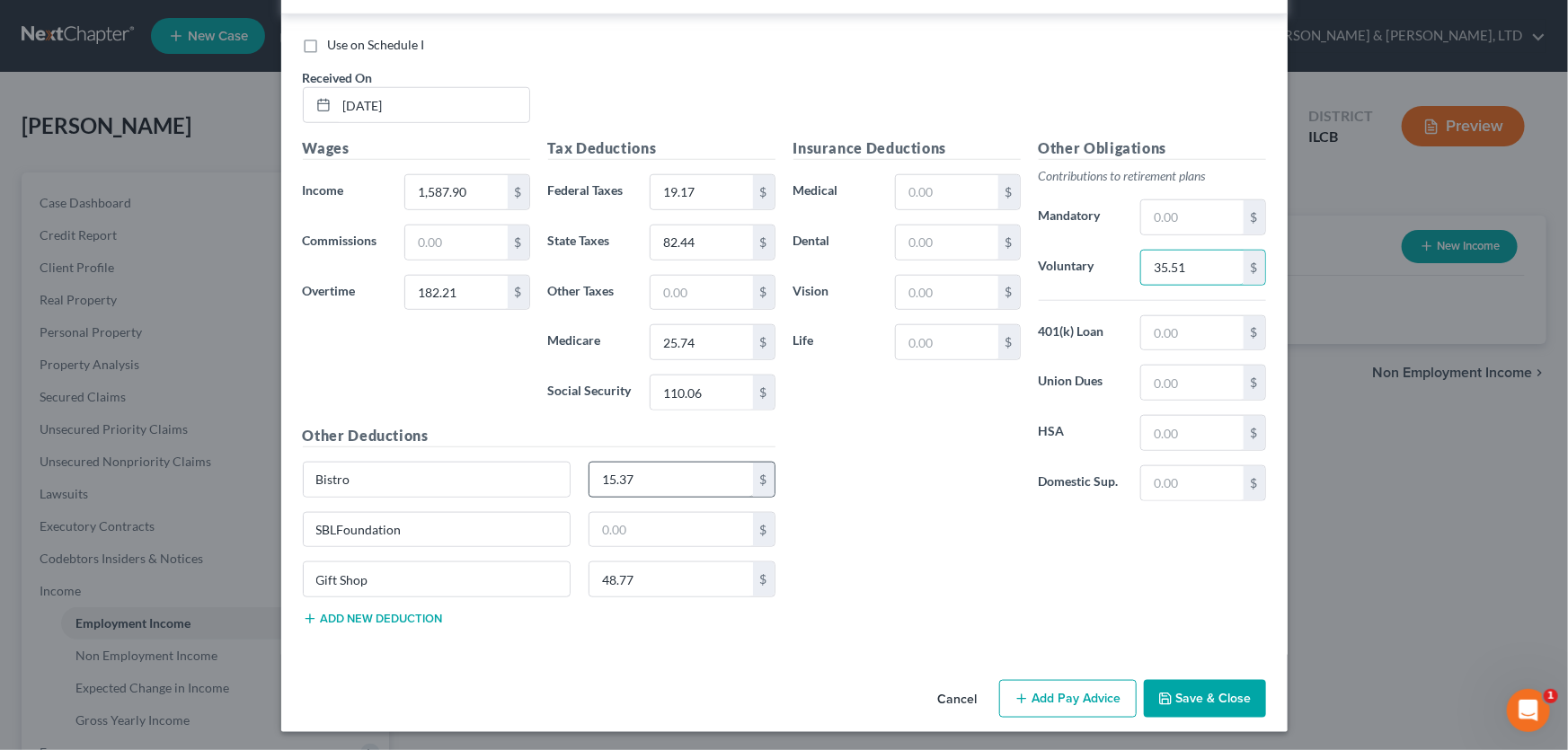
type input "35.51"
click at [666, 463] on input "15.37" at bounding box center [671, 479] width 164 height 34
type input "23.05"
click at [684, 580] on input "48.77" at bounding box center [671, 579] width 164 height 34
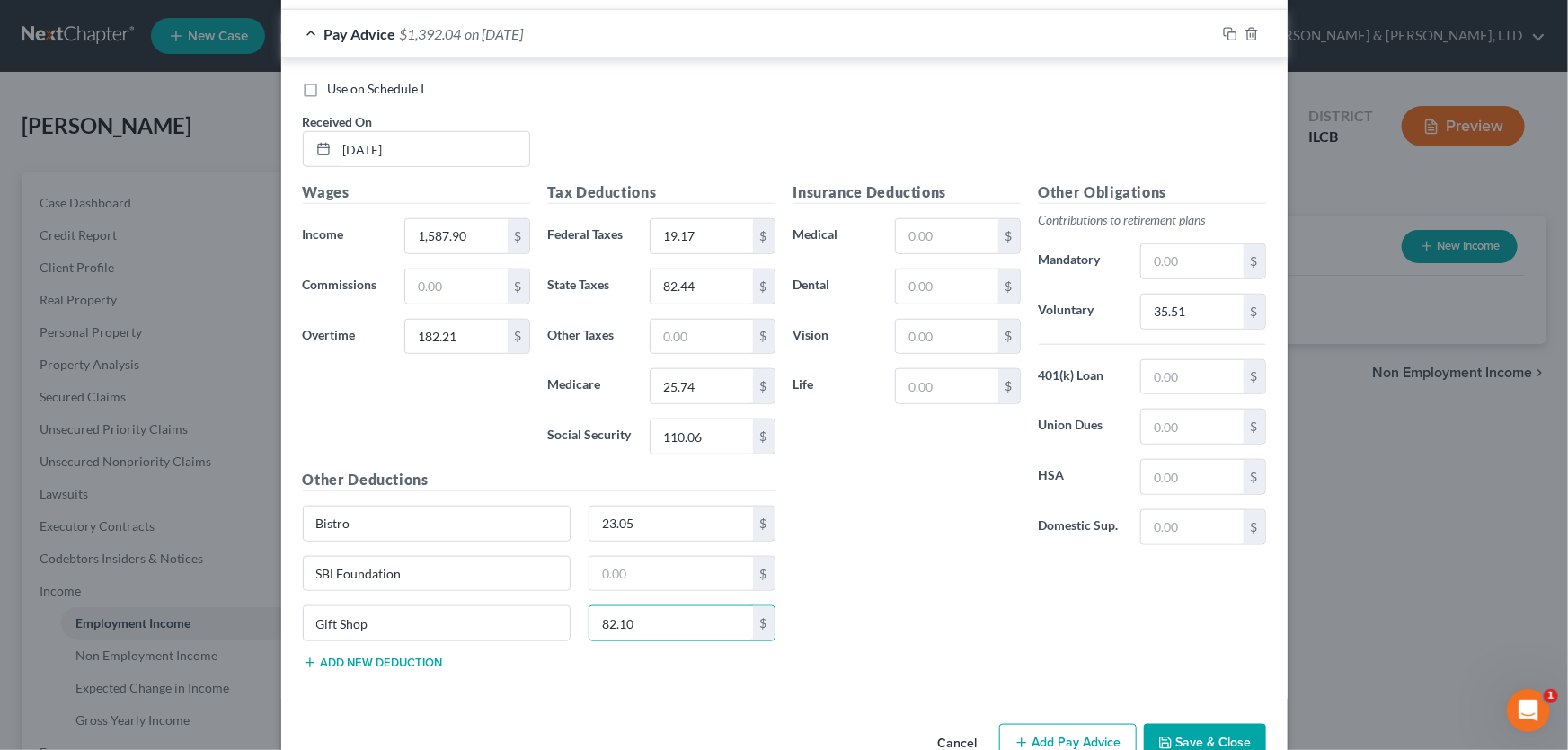
scroll to position [661, 0]
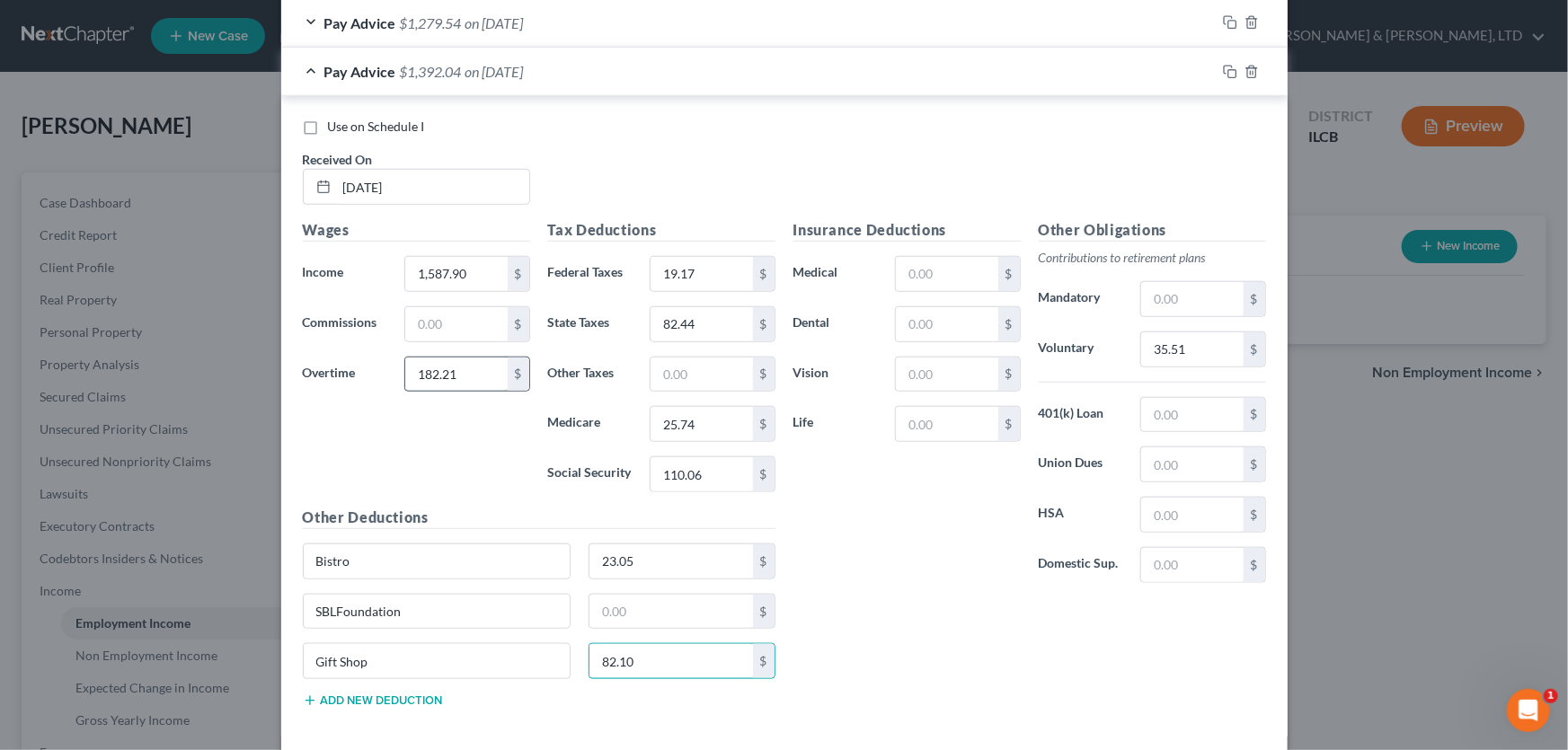
type input "82.10"
click at [432, 377] on input "182.21" at bounding box center [456, 374] width 101 height 34
type input "187.21"
click at [1224, 73] on icon "button" at bounding box center [1230, 72] width 15 height 15
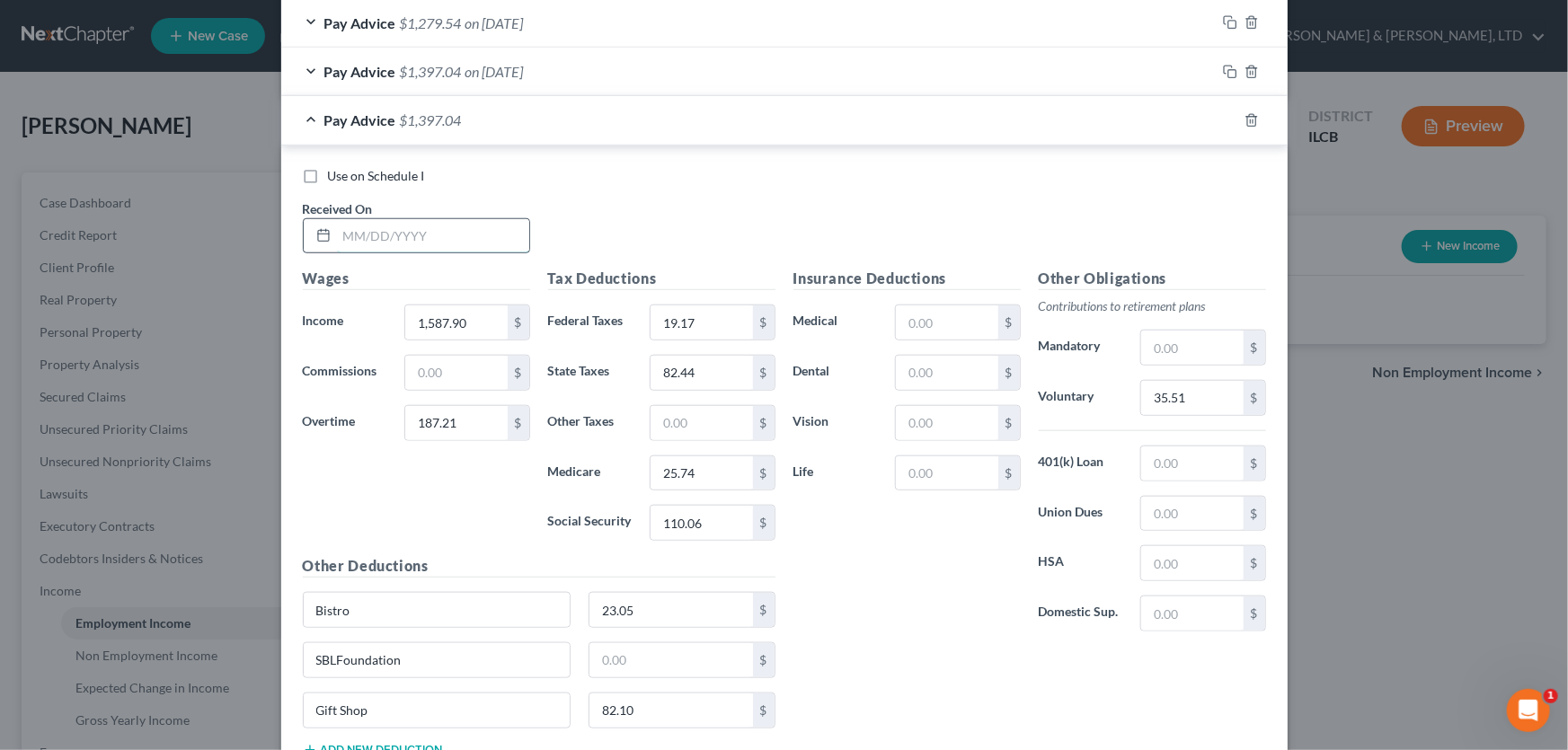
click at [455, 222] on input "text" at bounding box center [432, 235] width 192 height 34
type input "[DATE]"
click at [454, 319] on input "1,587.90" at bounding box center [456, 322] width 101 height 34
type input "1,464.96"
click at [454, 421] on input "187.21" at bounding box center [456, 423] width 101 height 34
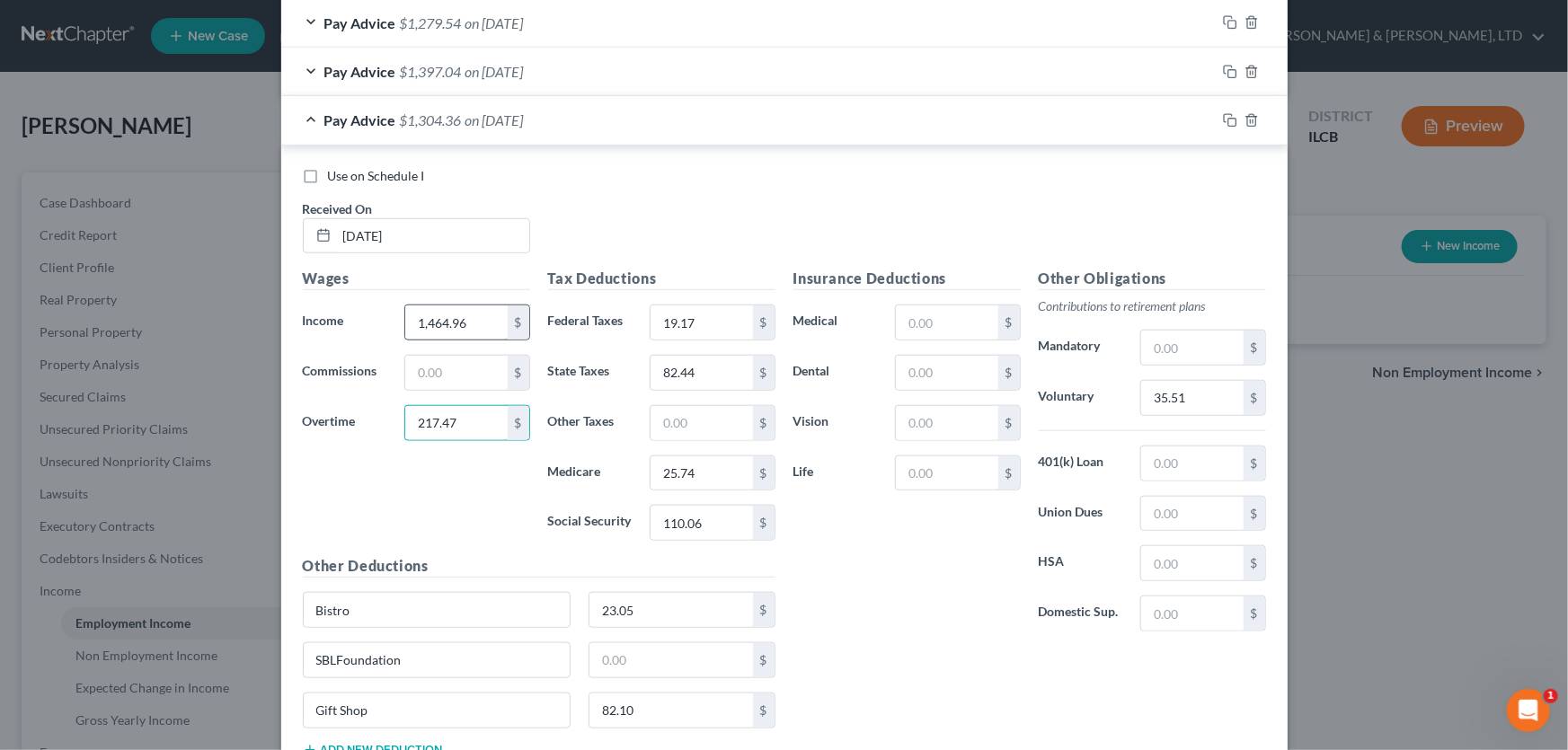
type input "217.47"
click at [476, 324] on input "1,464.96" at bounding box center [456, 322] width 101 height 34
type input "1,623.12"
type input "59.31"
click at [717, 320] on input "19.17" at bounding box center [701, 322] width 101 height 34
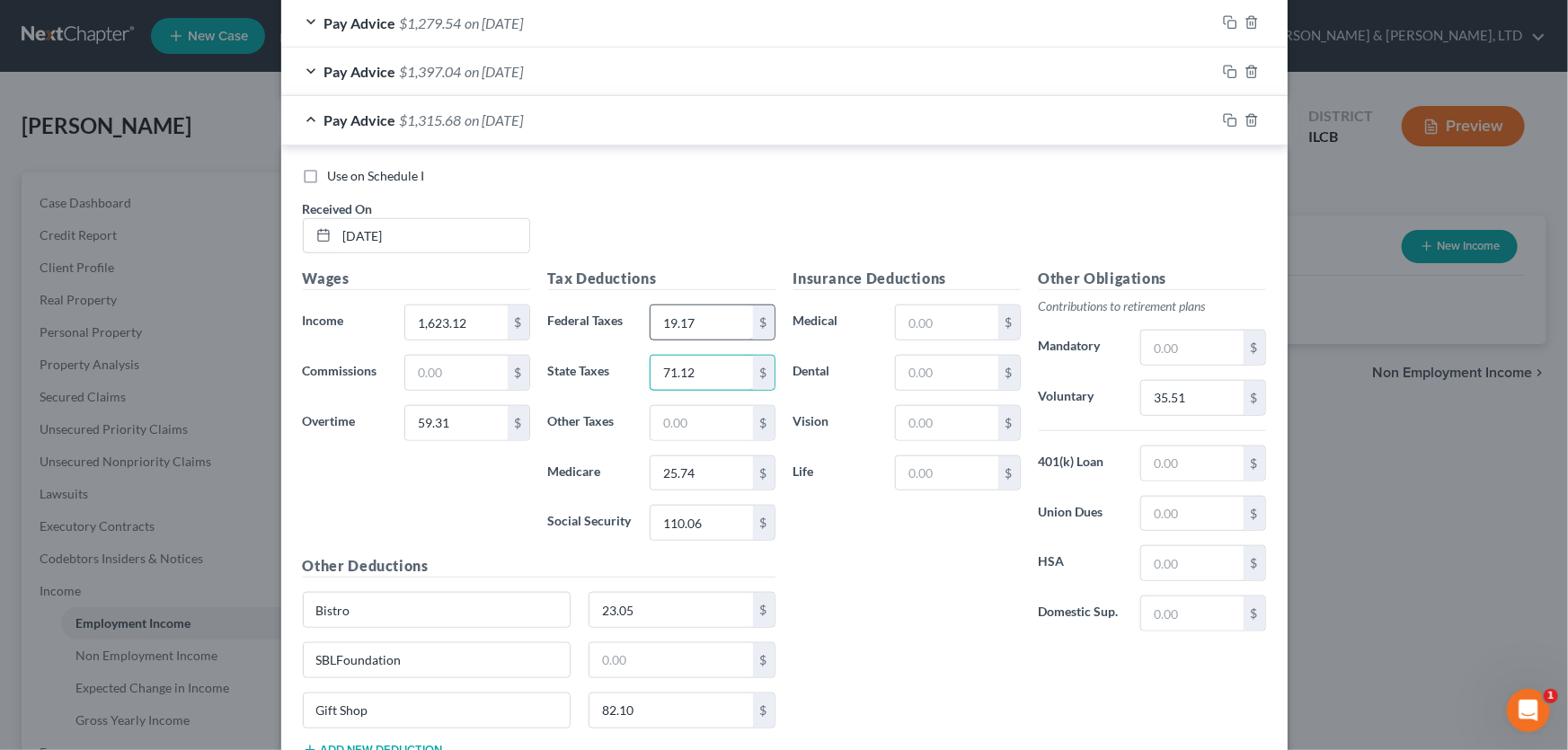
type input "71.12"
type input "22.43"
type input "95.87"
click at [928, 369] on input "text" at bounding box center [946, 372] width 101 height 34
type input "9.03"
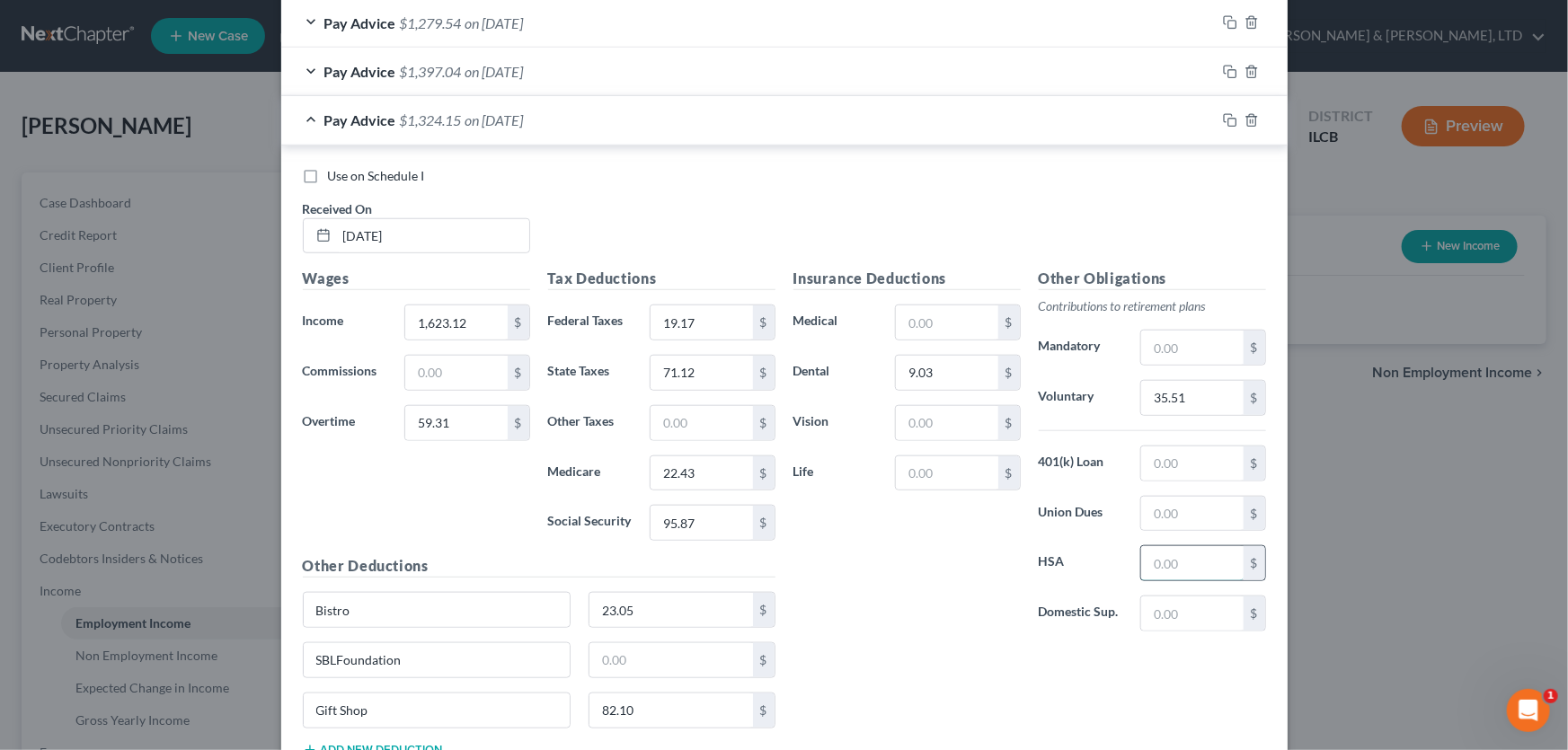
click at [1158, 560] on input "text" at bounding box center [1192, 562] width 101 height 34
type input "20"
click at [958, 321] on input "text" at bounding box center [946, 322] width 101 height 34
type input "104.31"
click at [959, 421] on input "text" at bounding box center [946, 423] width 101 height 34
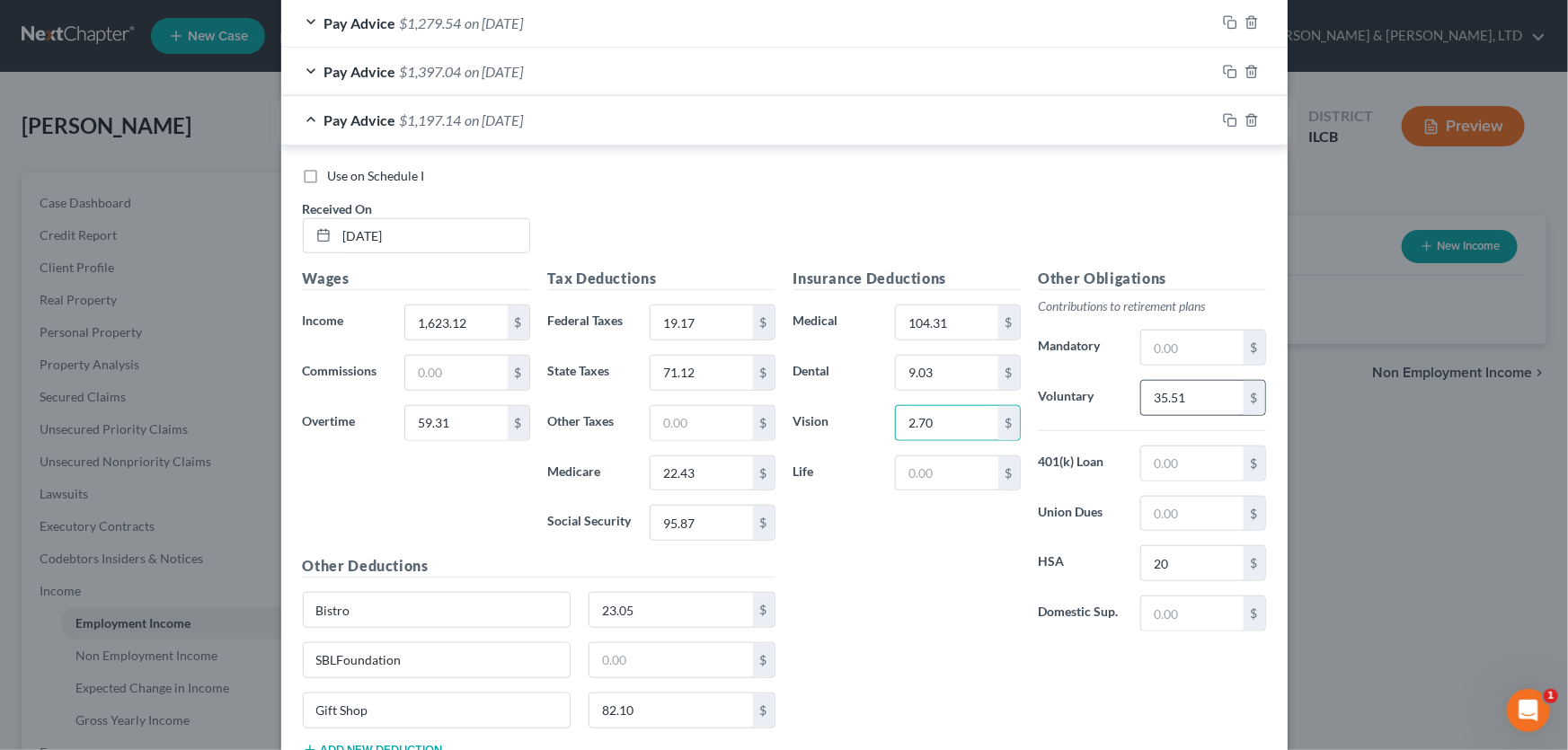
type input "2.70"
click at [1204, 388] on input "35.51" at bounding box center [1192, 397] width 101 height 34
type input "33.64"
click at [647, 608] on input "23.05" at bounding box center [671, 609] width 164 height 34
type input "16.37"
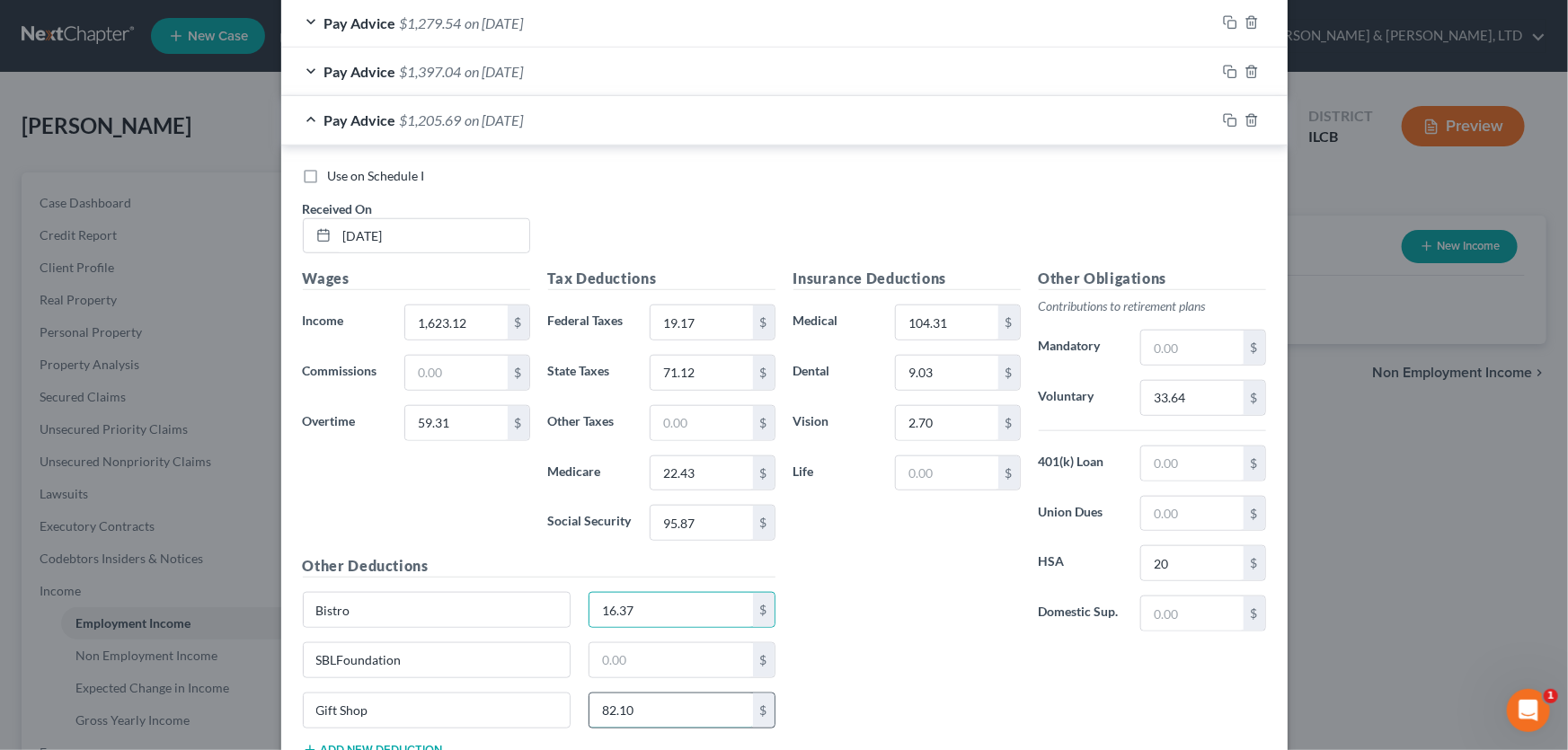
click at [658, 702] on input "82.10" at bounding box center [671, 710] width 164 height 34
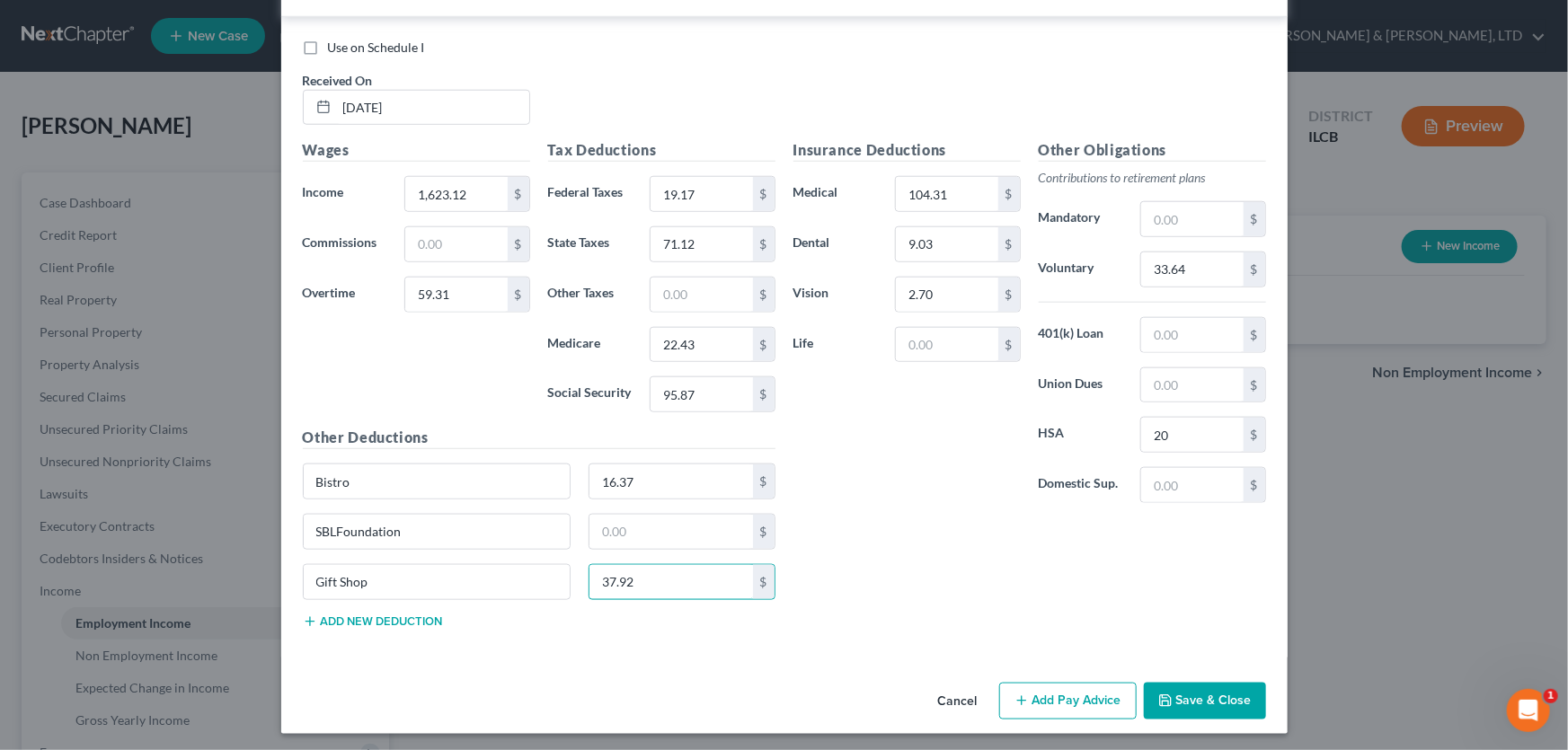
scroll to position [791, 0]
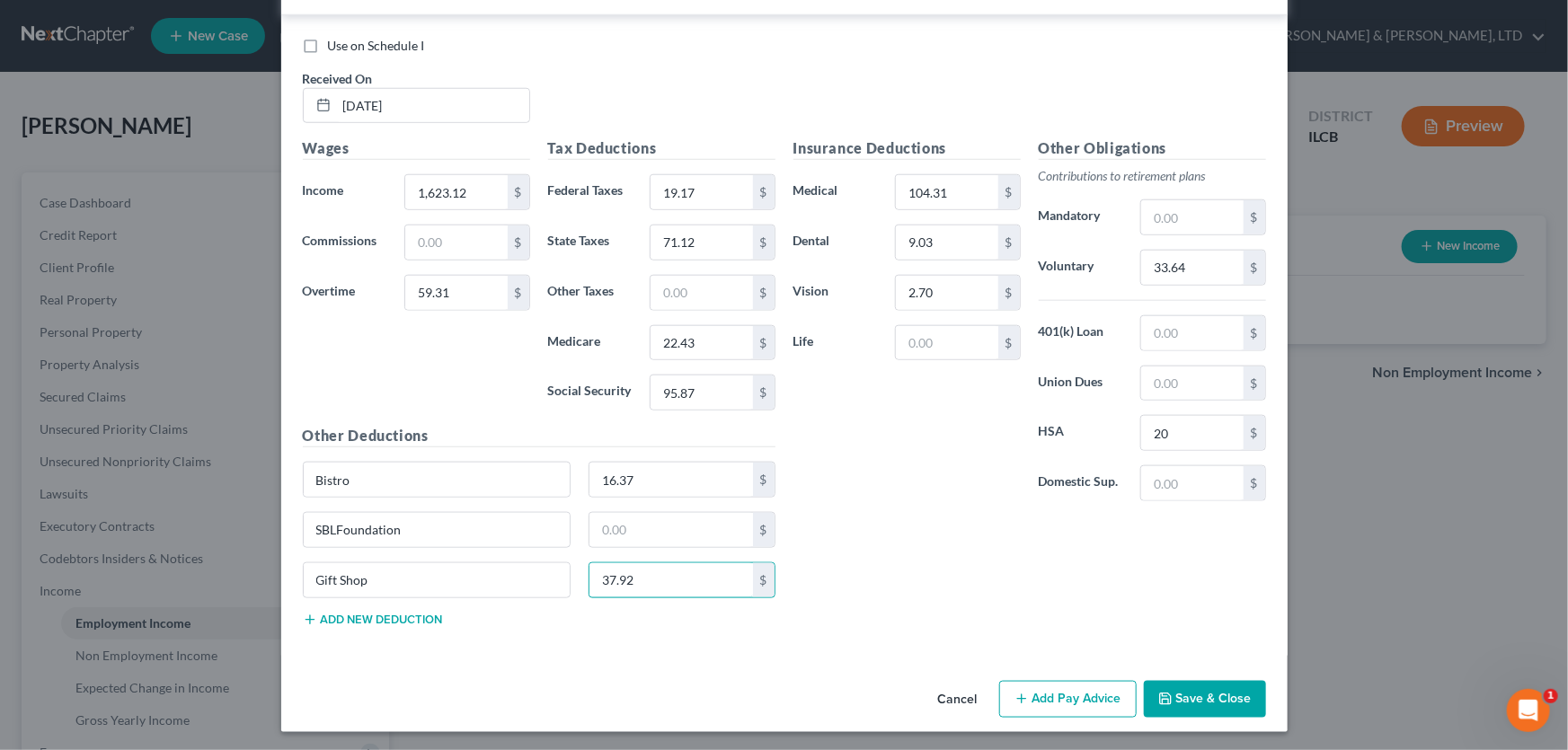
type input "37.92"
click at [404, 620] on button "Add new deduction" at bounding box center [372, 619] width 140 height 15
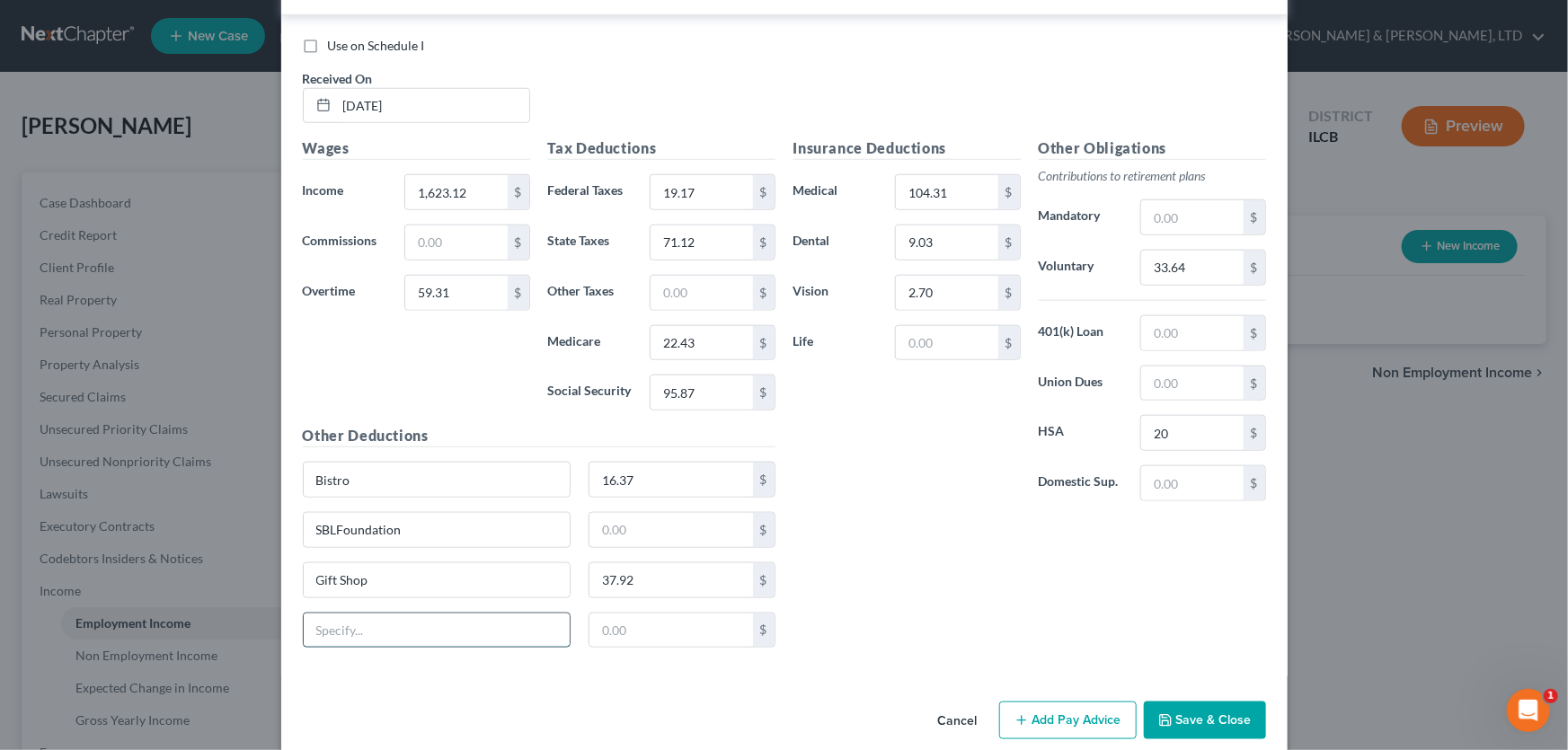
click at [382, 623] on input "text" at bounding box center [437, 630] width 267 height 34
type input "STD"
click at [670, 629] on input "text" at bounding box center [671, 630] width 164 height 34
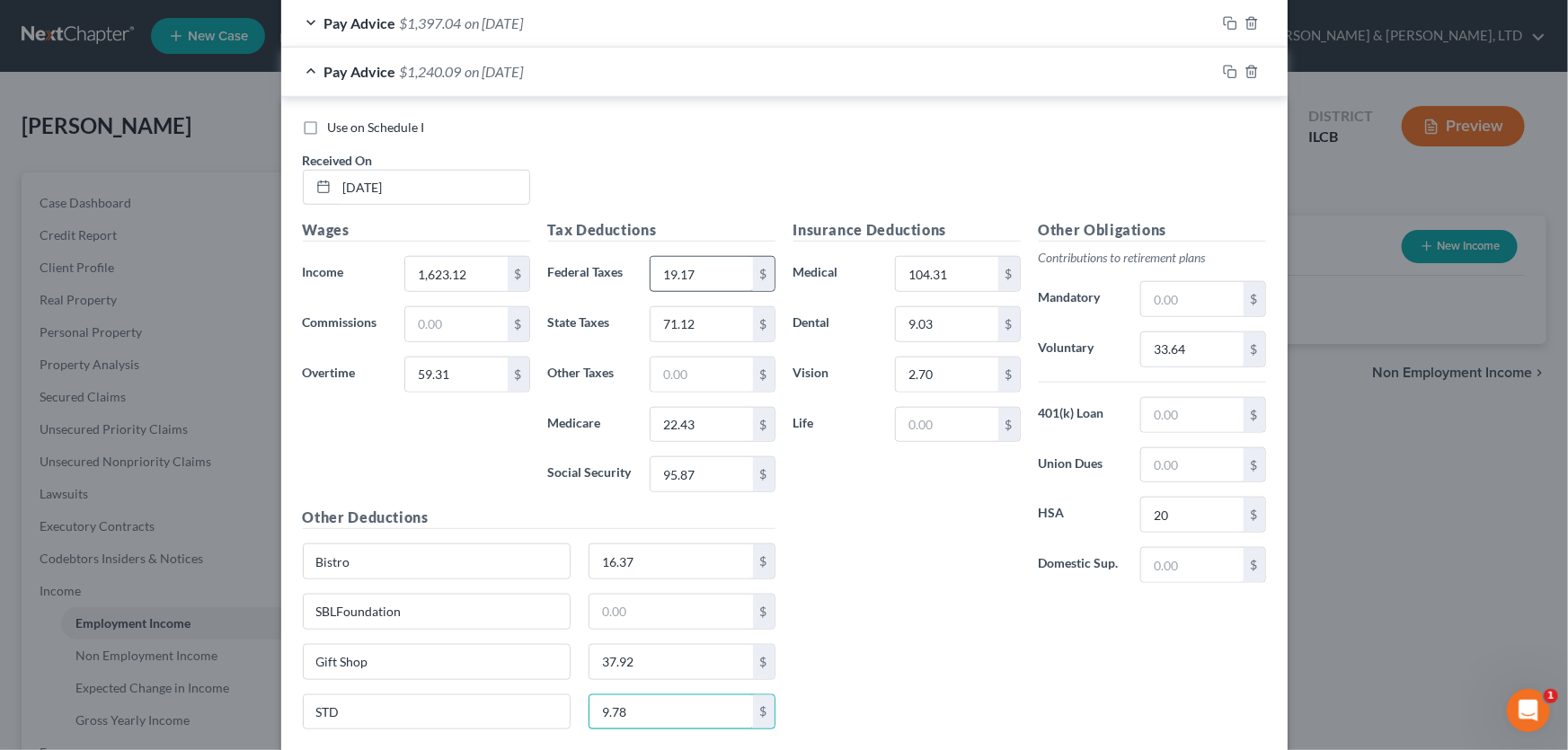
type input "9.78"
click at [1199, 350] on input "33.64" at bounding box center [1192, 348] width 101 height 34
type input "33.65"
click at [1229, 65] on icon "button" at bounding box center [1230, 72] width 15 height 15
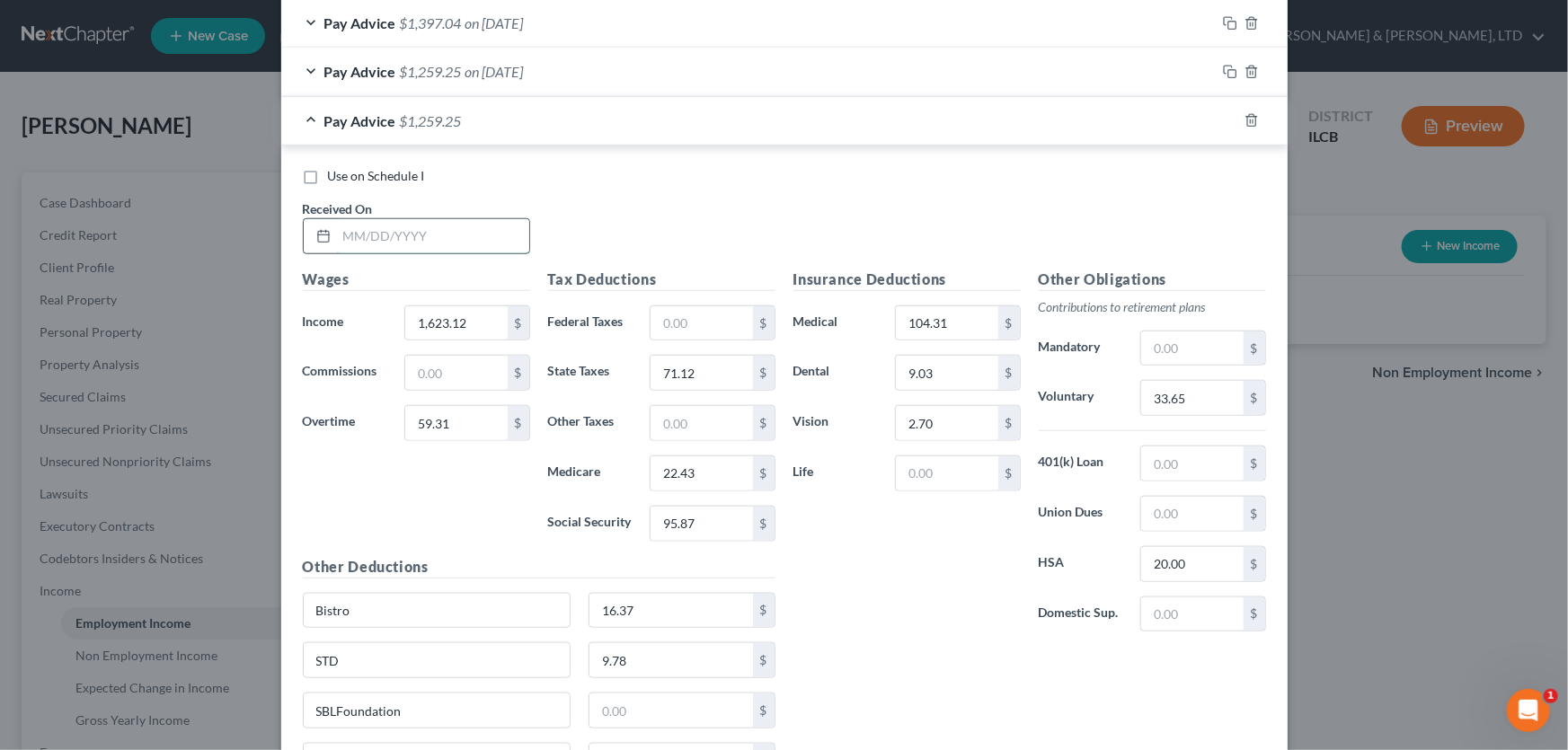
click at [389, 233] on input "text" at bounding box center [432, 235] width 192 height 34
type input "[DATE]"
click at [466, 318] on input "1,623.12" at bounding box center [456, 323] width 101 height 34
type input "1,581.60"
click at [464, 416] on input "59.31" at bounding box center [456, 423] width 101 height 34
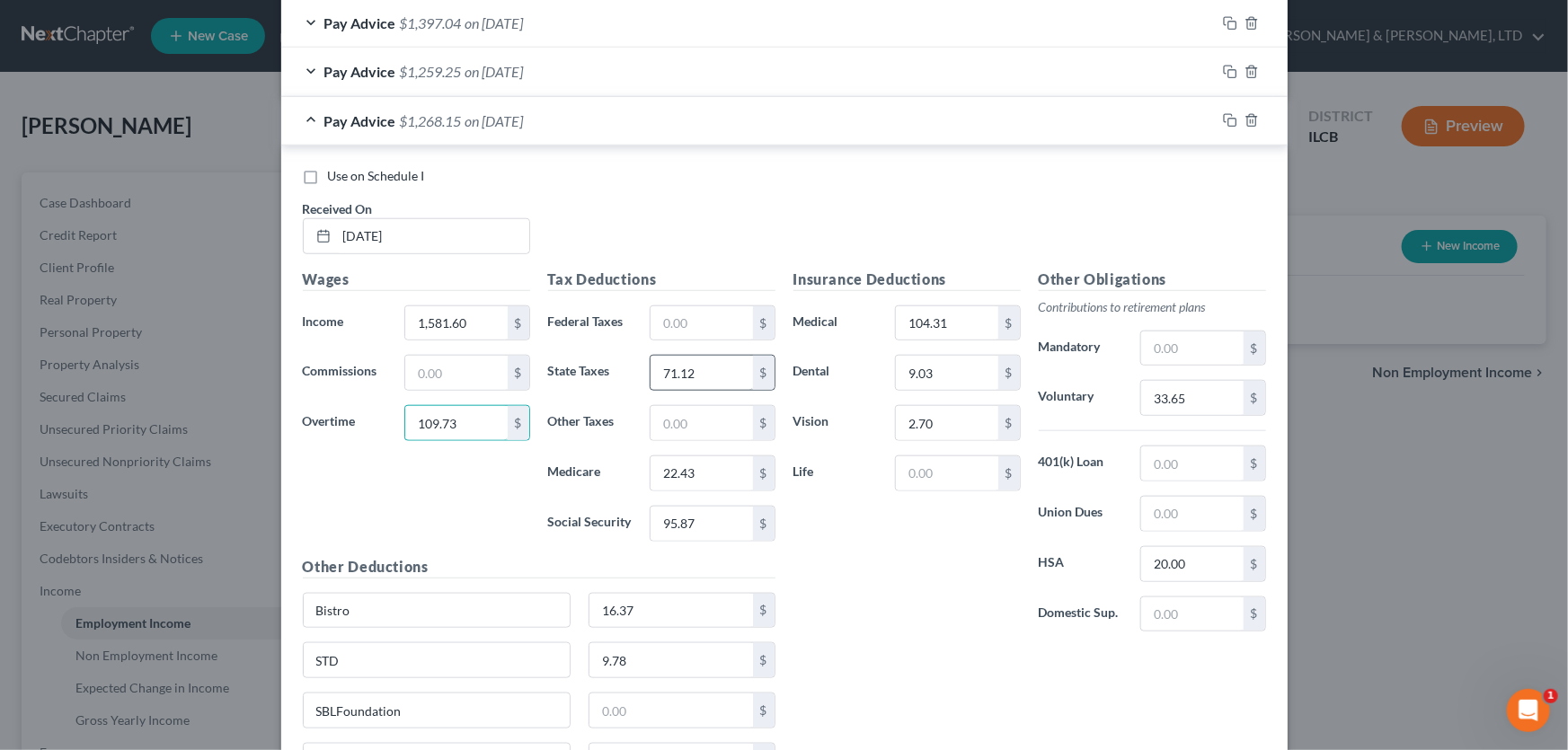
type input "109.73"
click at [708, 356] on input "71.12" at bounding box center [701, 372] width 101 height 34
type input "71.64"
type input "22.57"
type input "96.53"
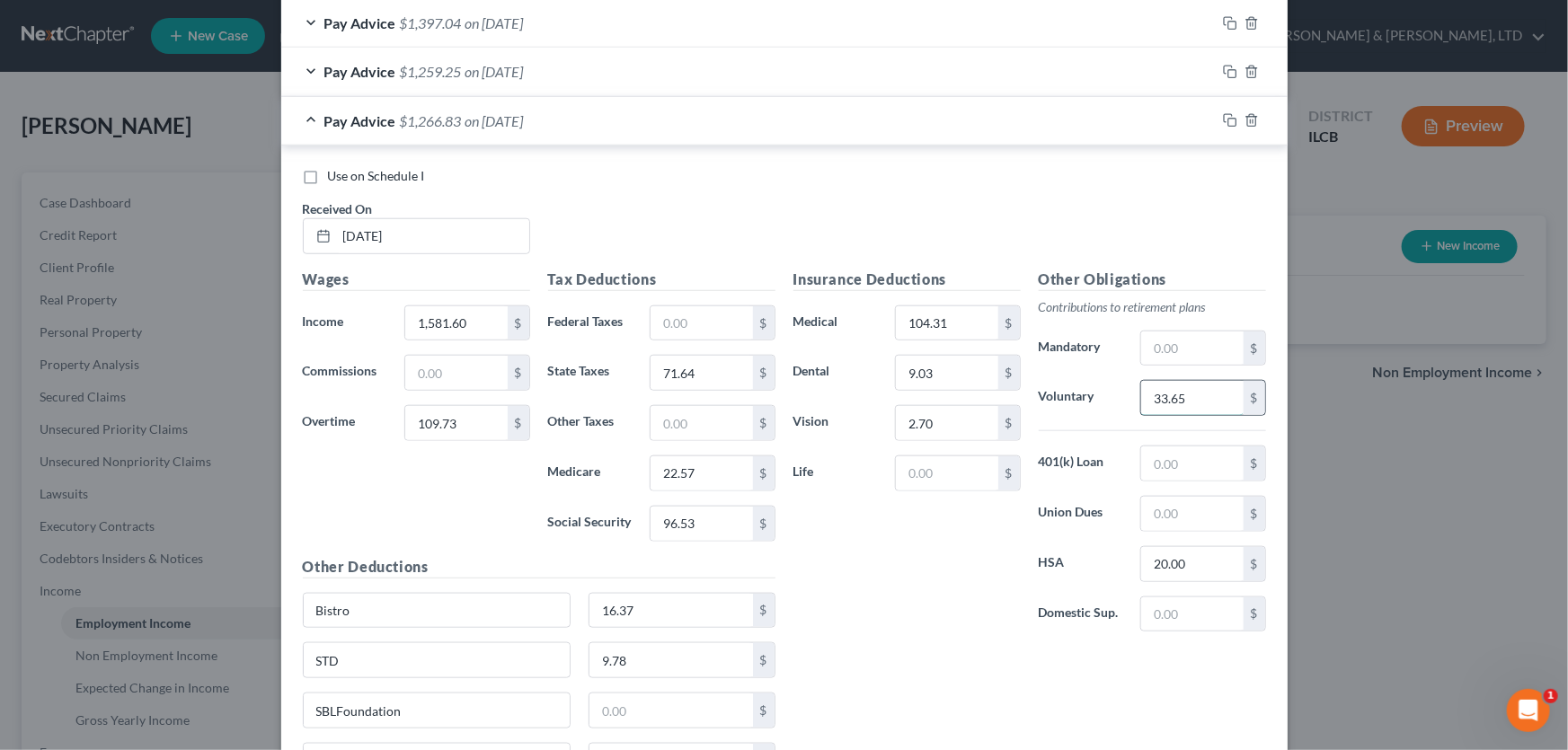
click at [1185, 394] on input "33.65" at bounding box center [1192, 397] width 101 height 34
click at [656, 608] on input "16.37" at bounding box center [671, 610] width 164 height 34
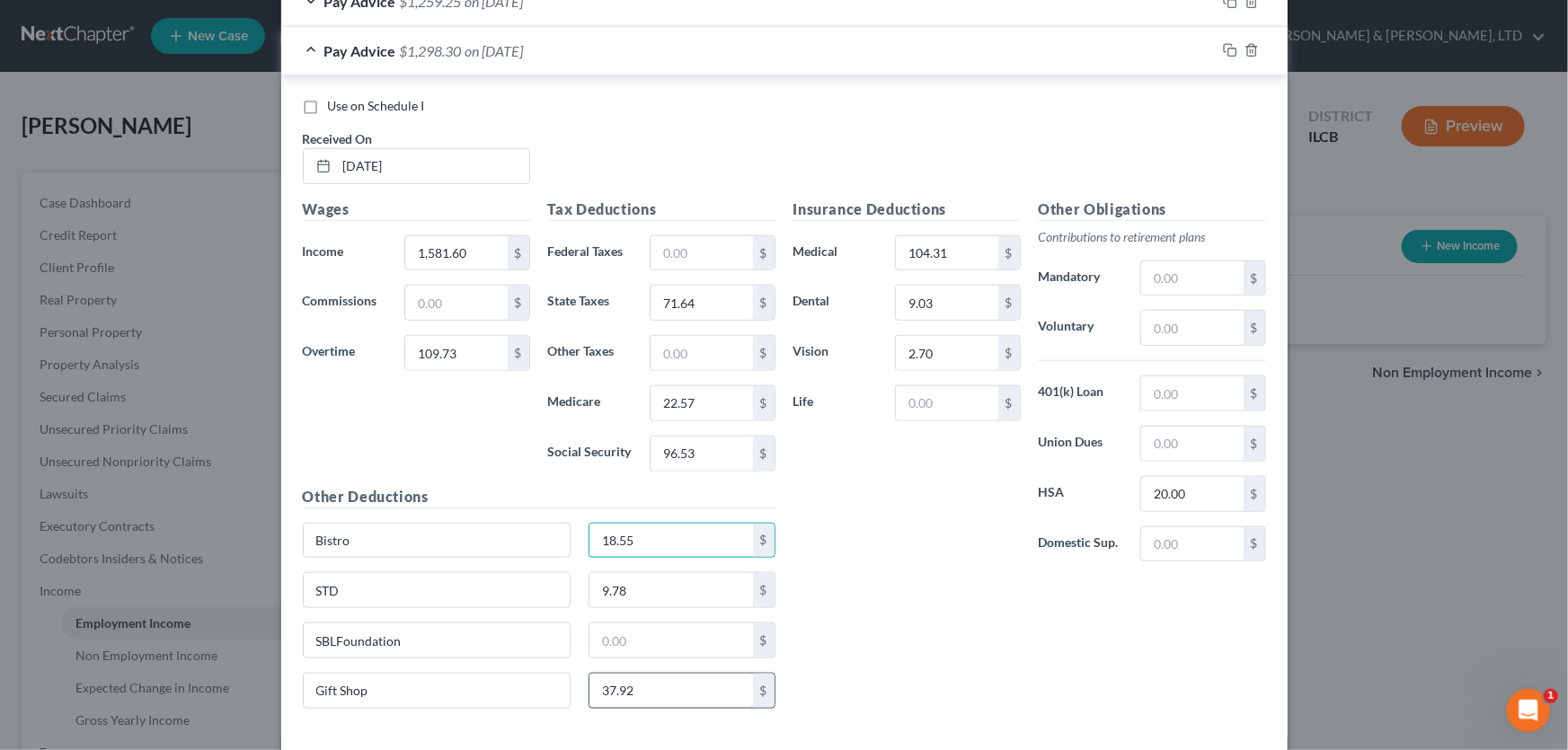
scroll to position [861, 0]
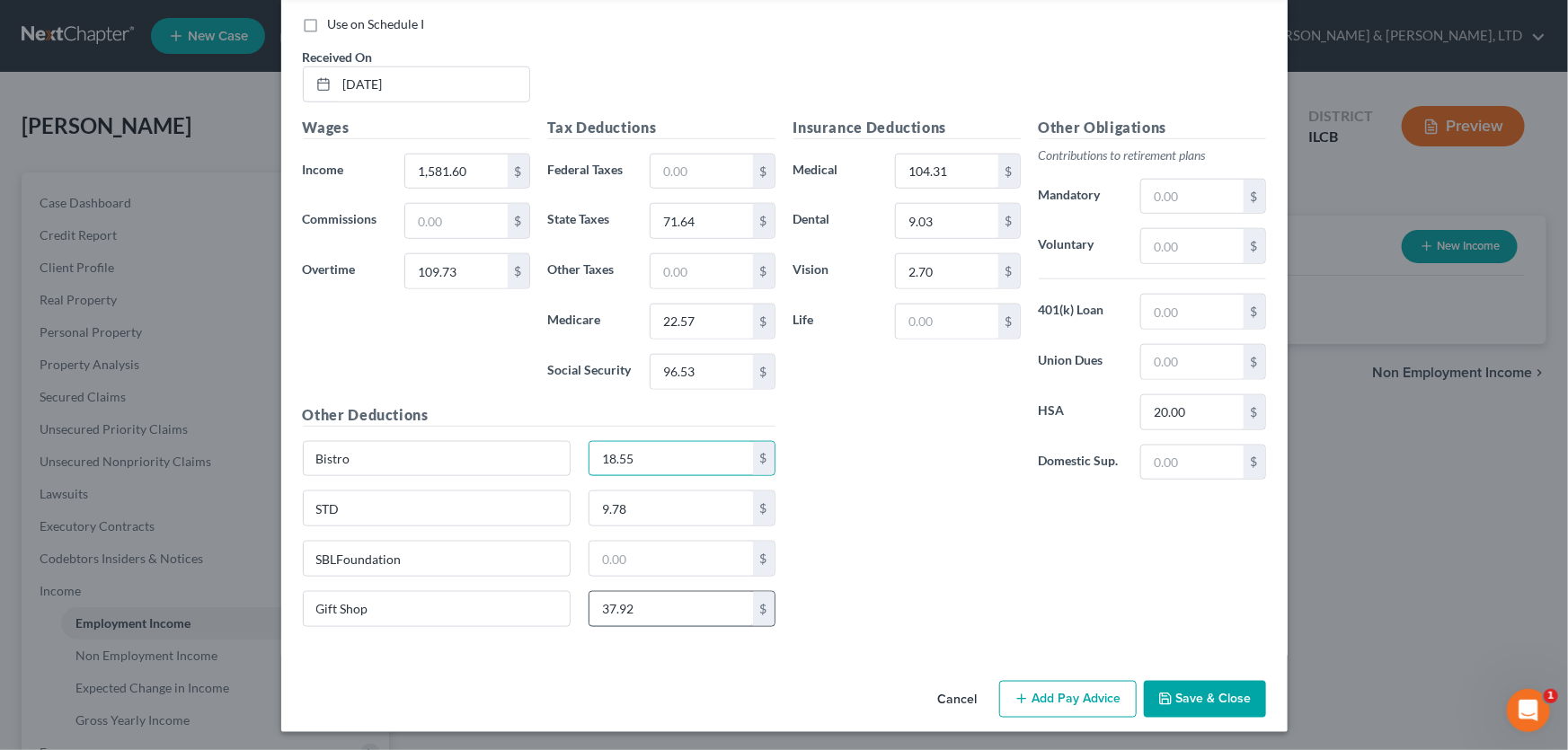
type input "18.55"
click at [635, 610] on input "37.92" at bounding box center [671, 608] width 164 height 34
type input "77.04"
click at [1206, 690] on button "Save & Close" at bounding box center [1205, 699] width 122 height 38
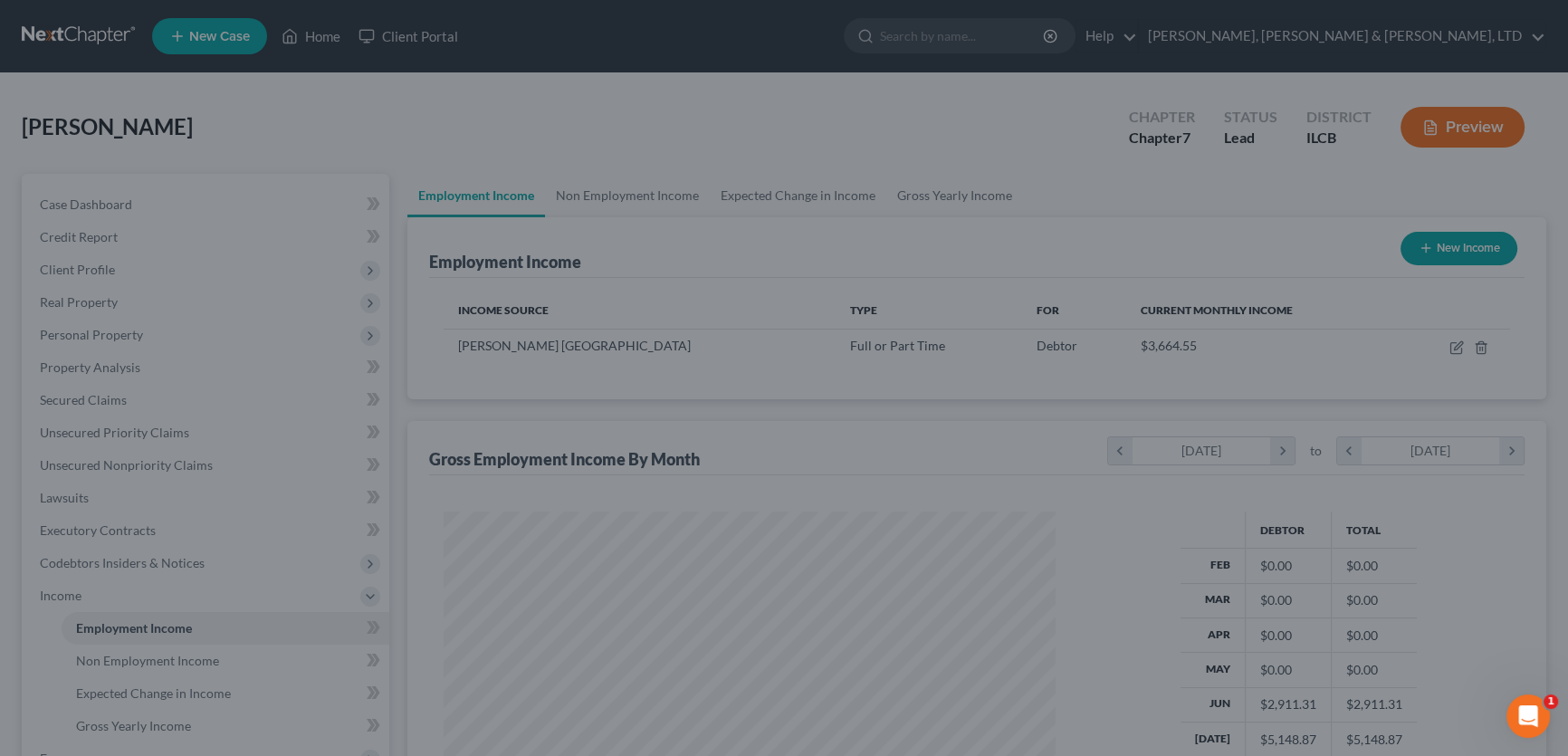
scroll to position [904723, 904641]
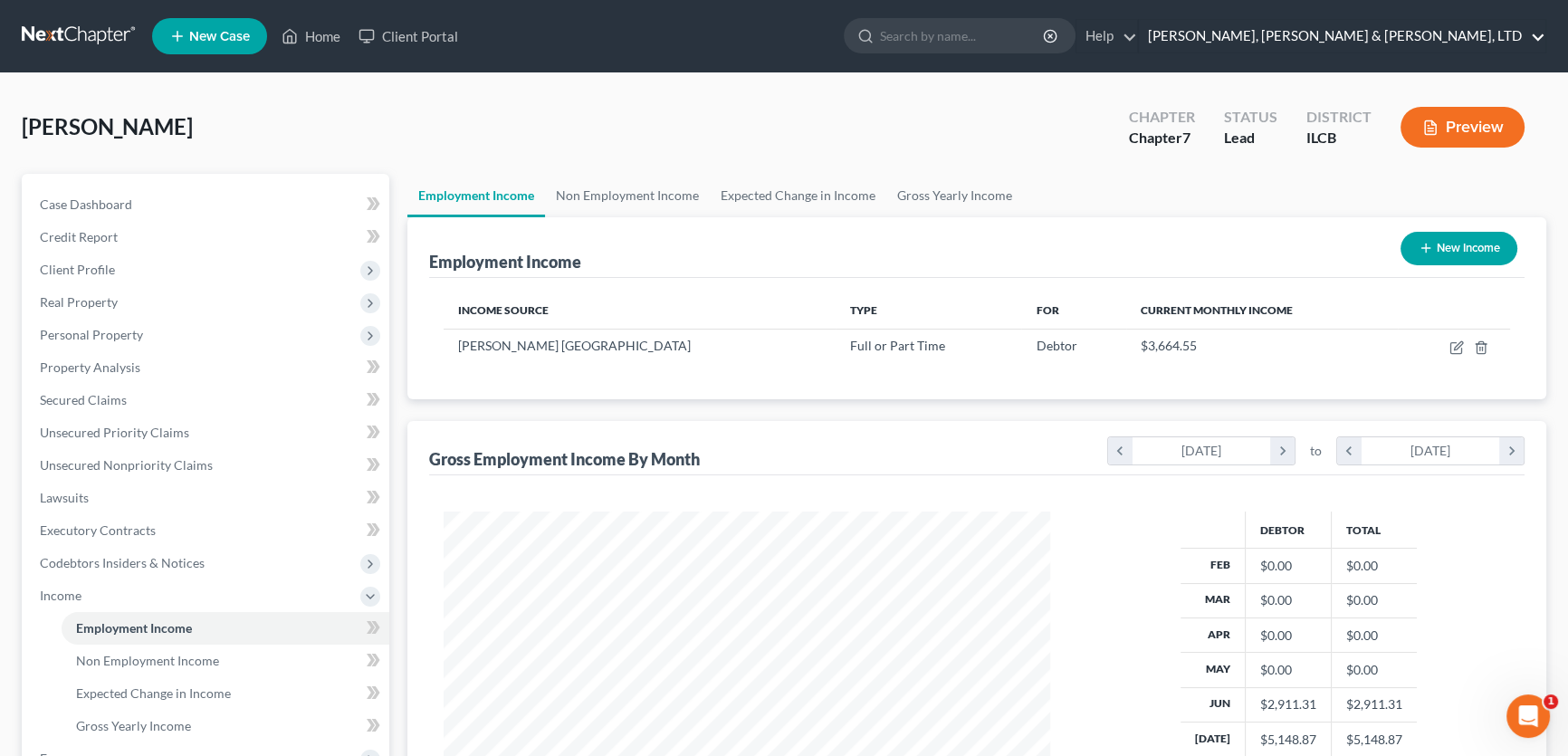
click at [1429, 36] on link "[PERSON_NAME], [PERSON_NAME] & [PERSON_NAME], LTD" at bounding box center [1342, 35] width 407 height 32
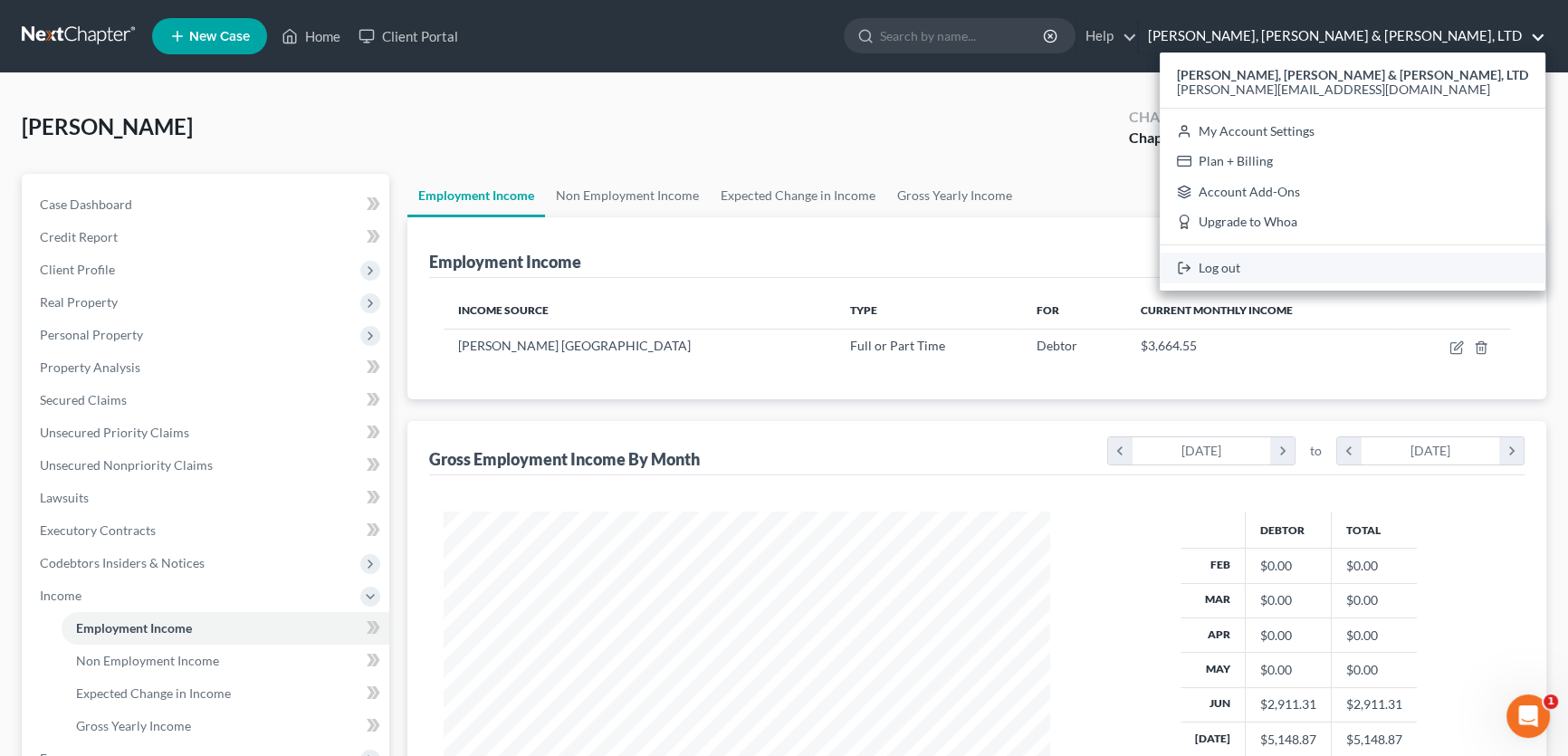
click at [1435, 266] on link "Log out" at bounding box center [1352, 268] width 386 height 31
